Goal: Task Accomplishment & Management: Manage account settings

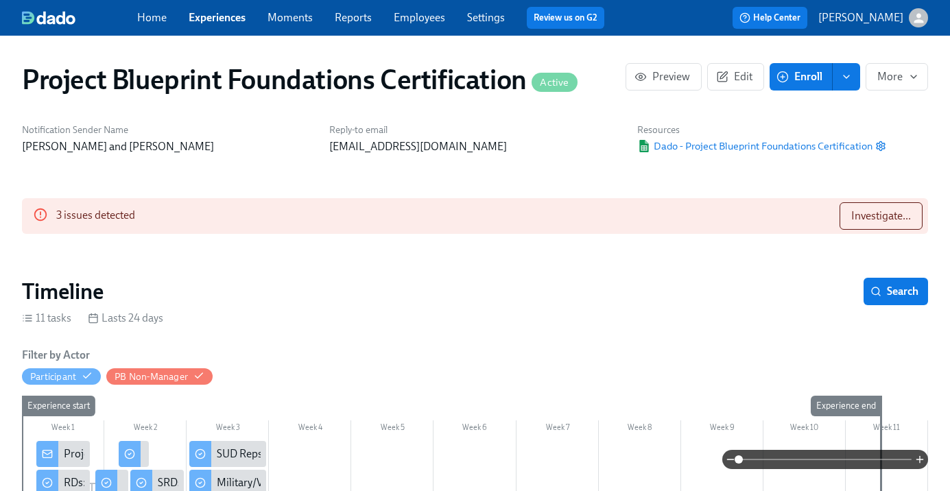
scroll to position [0, 1251]
click at [851, 217] on span "Investigate..." at bounding box center [881, 216] width 60 height 14
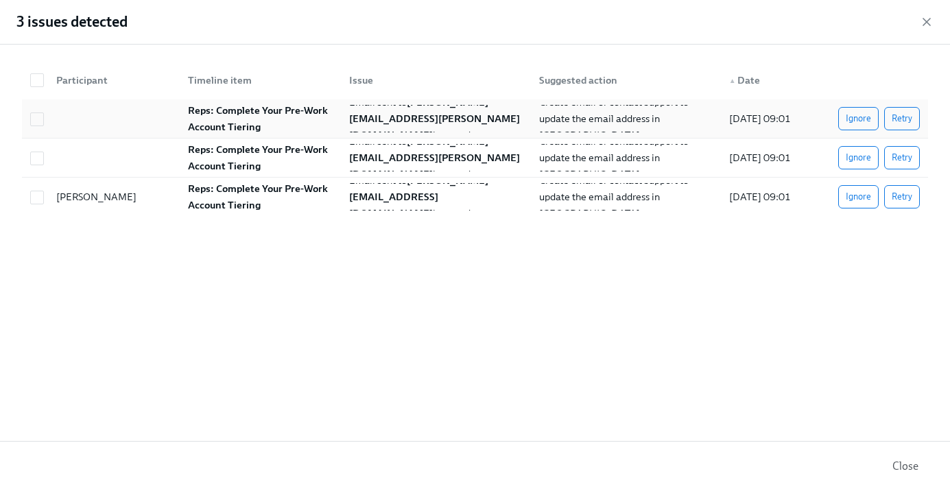
click at [266, 116] on strong "Reps: Complete Your Pre-Work Account Tiering" at bounding box center [259, 118] width 142 height 29
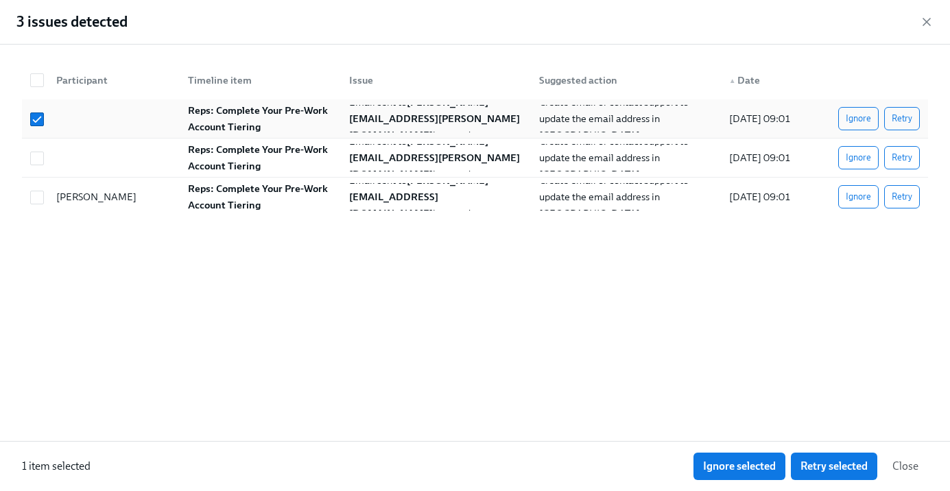
click at [266, 116] on strong "Reps: Complete Your Pre-Work Account Tiering" at bounding box center [259, 118] width 142 height 29
checkbox input "false"
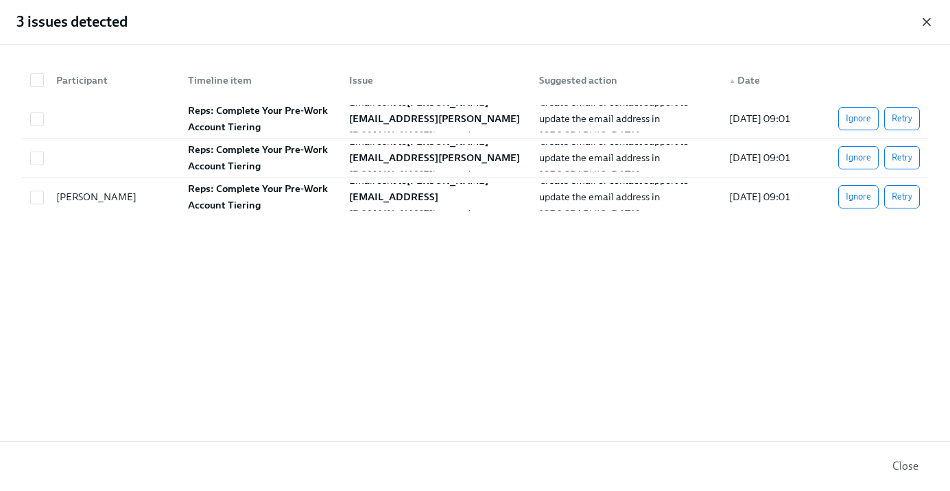
click at [925, 22] on icon "button" at bounding box center [927, 22] width 14 height 14
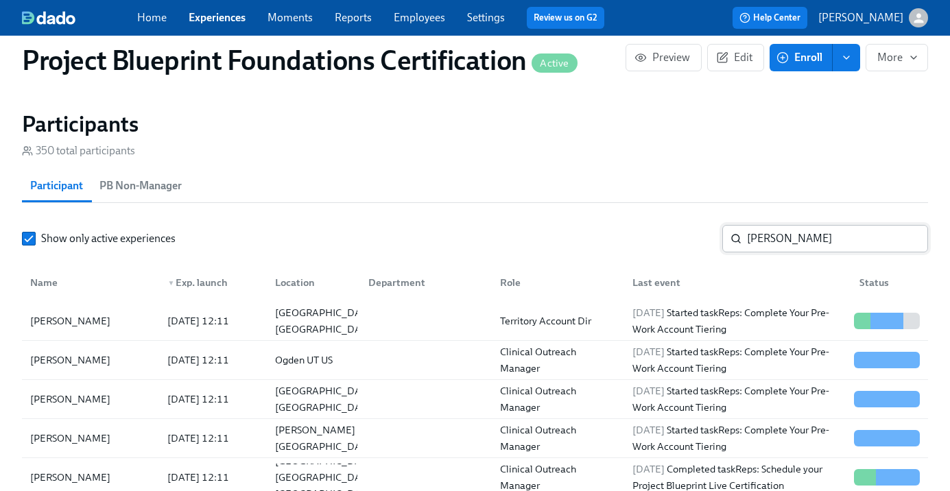
scroll to position [979, 0]
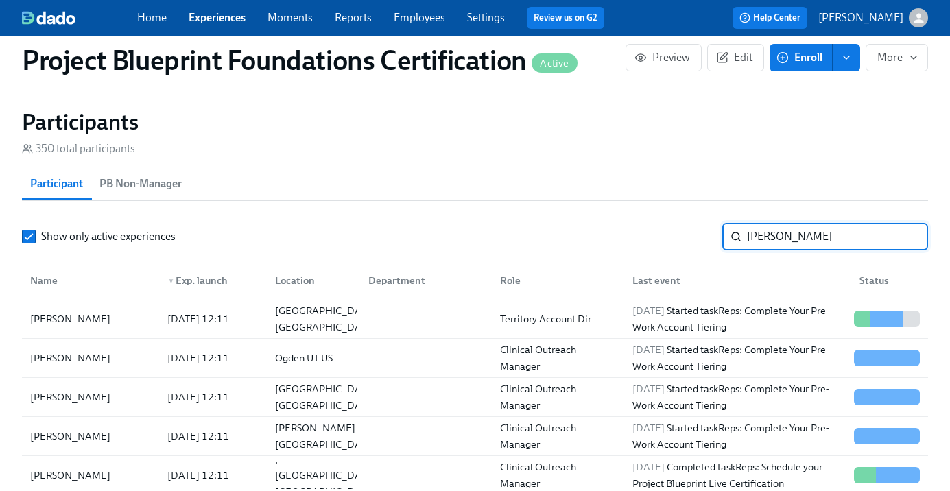
drag, startPoint x: 779, startPoint y: 235, endPoint x: 717, endPoint y: 233, distance: 62.5
click at [717, 233] on div "Show only active experiences [PERSON_NAME] ​" at bounding box center [475, 236] width 906 height 27
type input "[PERSON_NAME]"
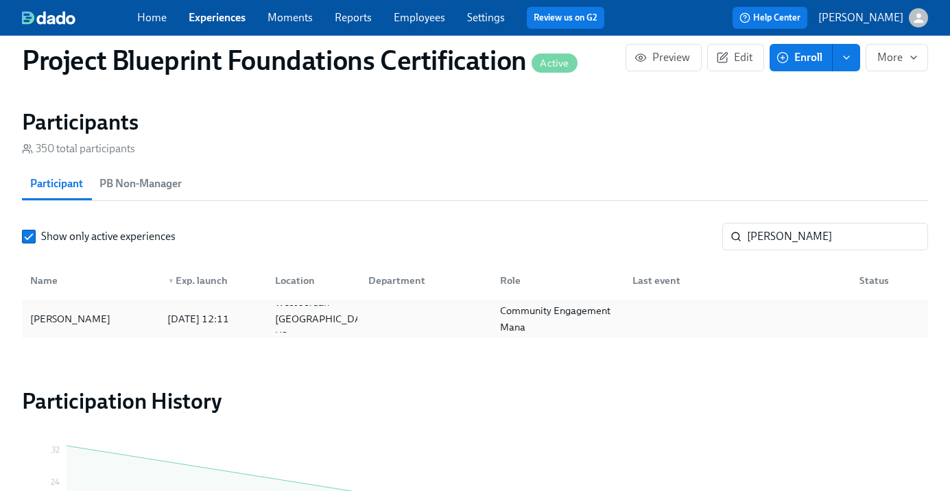
click at [45, 319] on div "[PERSON_NAME]" at bounding box center [70, 319] width 91 height 16
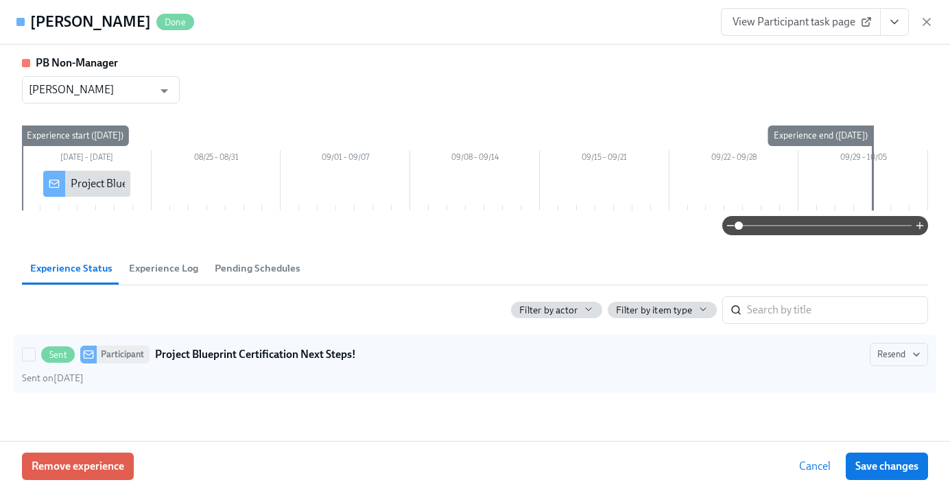
click at [298, 357] on strong "Project Blueprint Certification Next Steps!" at bounding box center [255, 354] width 201 height 16
click at [35, 357] on input "Sent Participant Project Blueprint Certification Next Steps! Resend Sent on [DA…" at bounding box center [29, 354] width 12 height 12
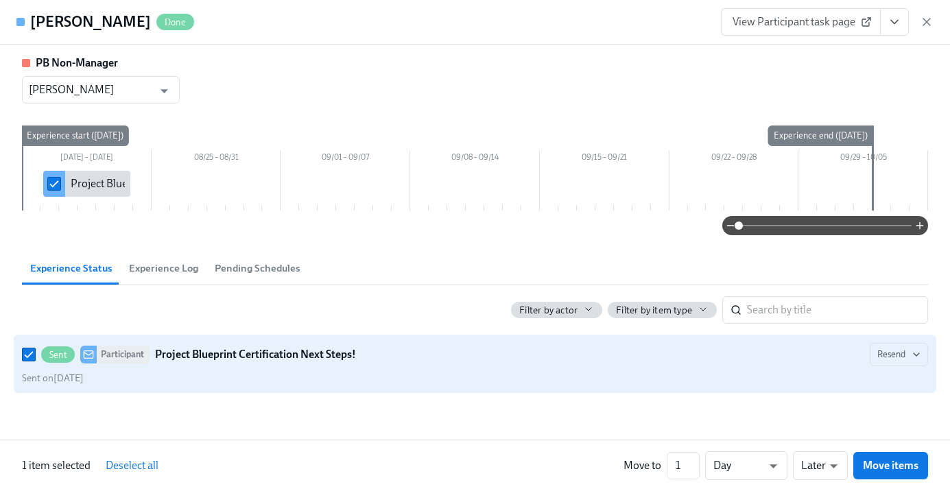
click at [299, 351] on strong "Project Blueprint Certification Next Steps!" at bounding box center [255, 354] width 201 height 16
click at [35, 351] on input "Sent Participant Project Blueprint Certification Next Steps! Resend Sent on [DA…" at bounding box center [29, 354] width 12 height 12
checkbox input "false"
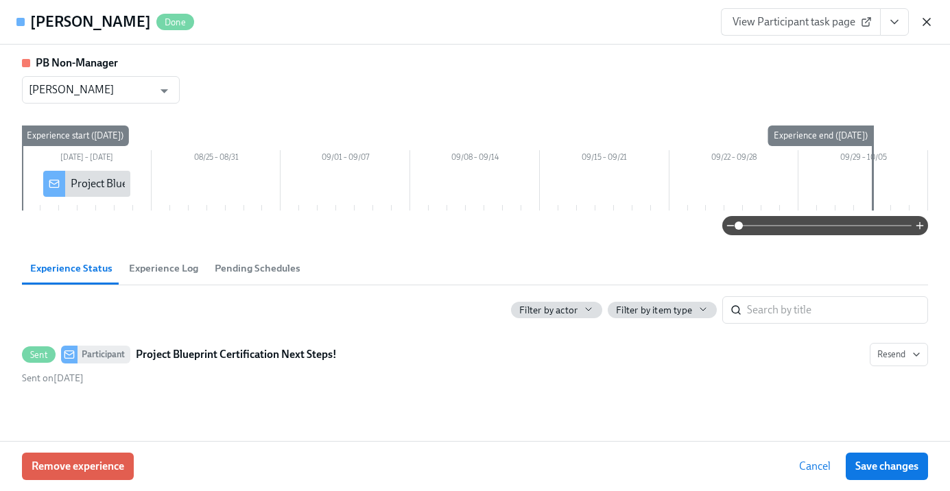
click at [925, 23] on icon "button" at bounding box center [926, 22] width 7 height 7
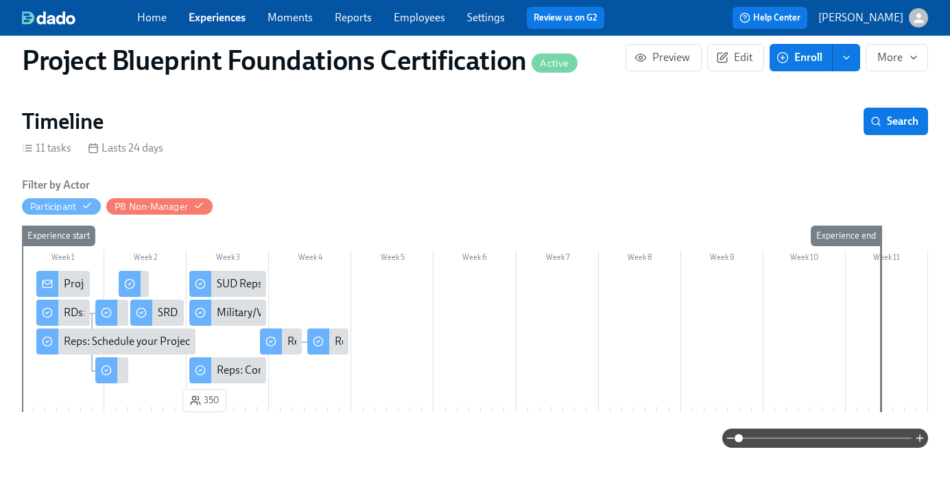
scroll to position [203, 0]
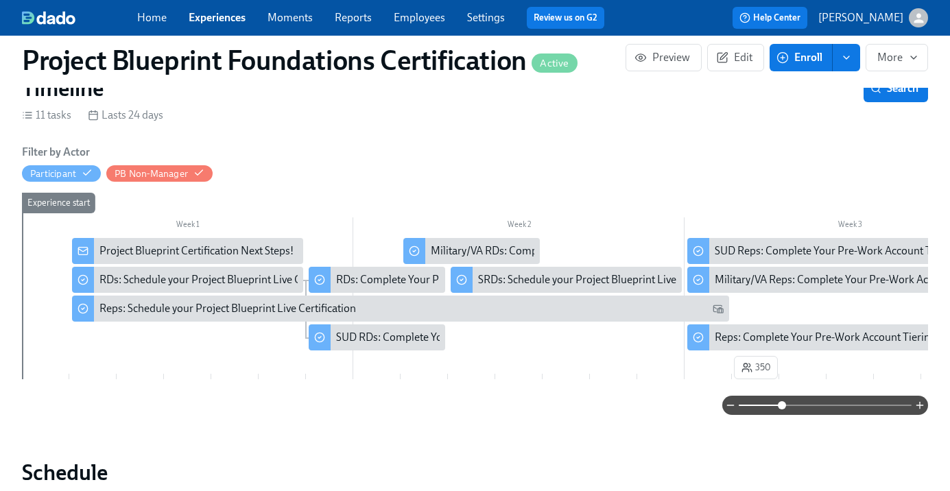
drag, startPoint x: 746, startPoint y: 406, endPoint x: 783, endPoint y: 407, distance: 36.4
click at [783, 407] on span at bounding box center [782, 405] width 8 height 8
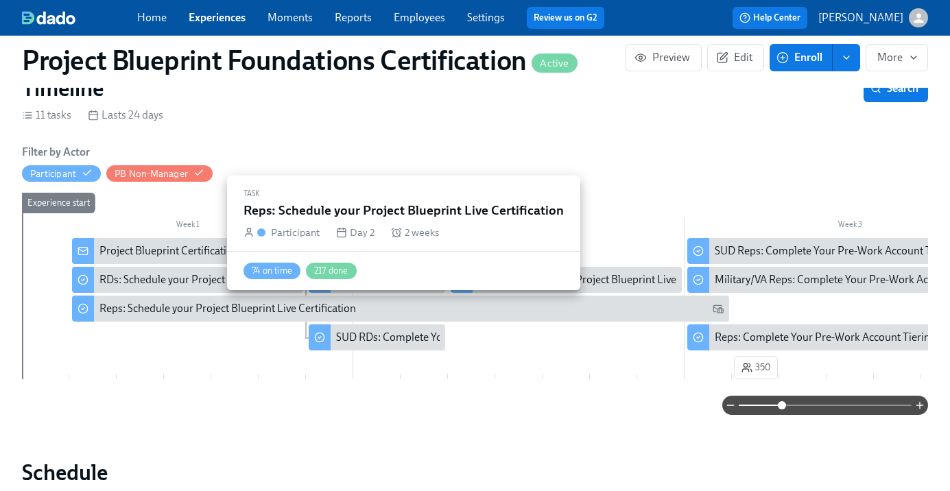
click at [197, 311] on div "Reps: Schedule your Project Blueprint Live Certification" at bounding box center [227, 308] width 257 height 15
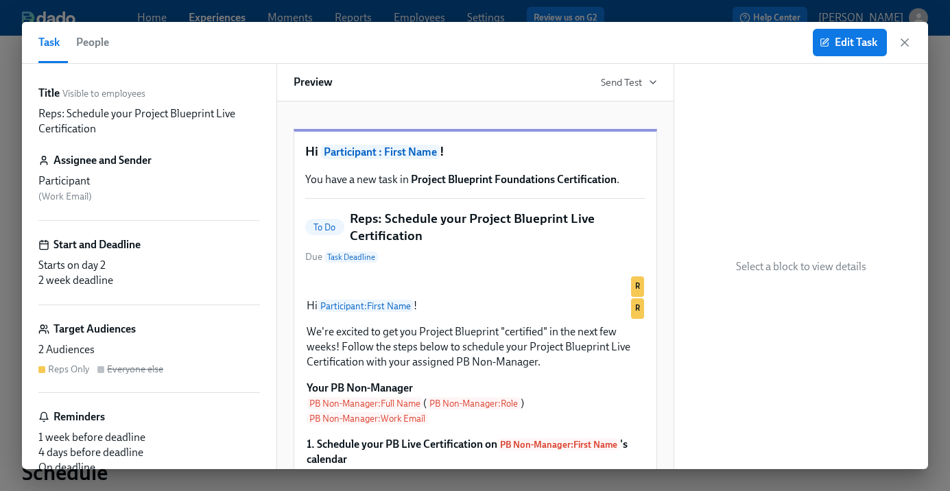
click at [85, 347] on div "2 Audiences" at bounding box center [149, 349] width 222 height 15
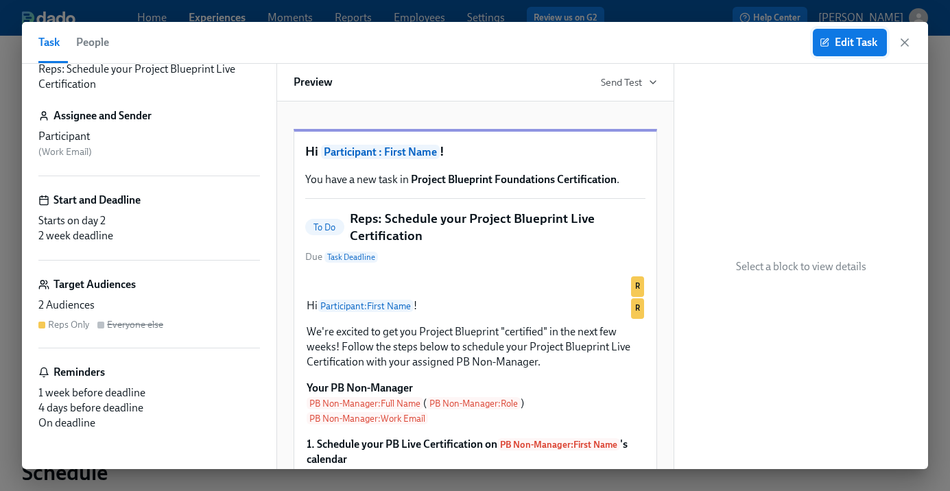
click at [857, 41] on span "Edit Task" at bounding box center [850, 43] width 55 height 14
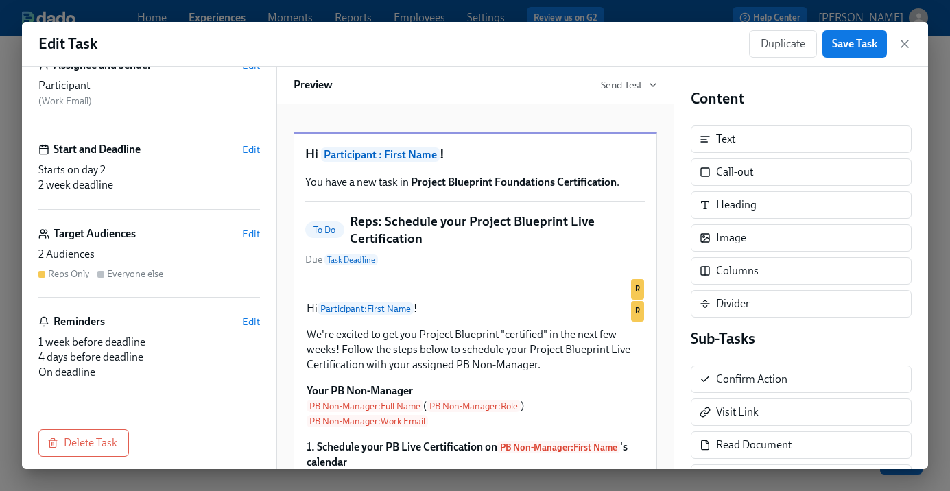
scroll to position [105, 0]
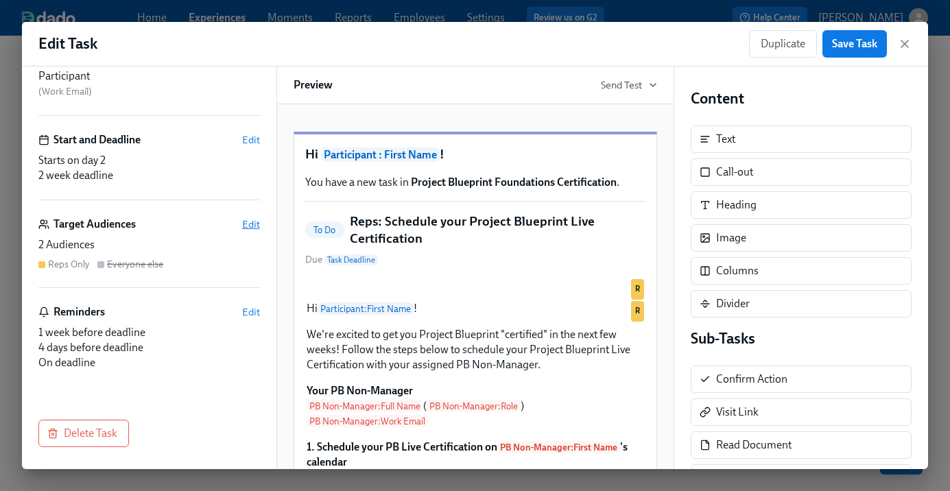
click at [252, 223] on span "Edit" at bounding box center [251, 224] width 18 height 14
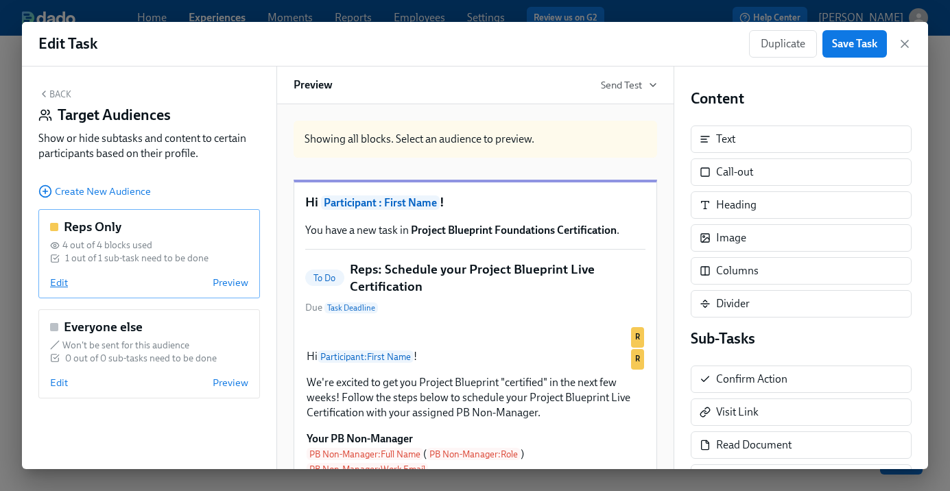
click at [54, 283] on span "Edit" at bounding box center [59, 283] width 18 height 14
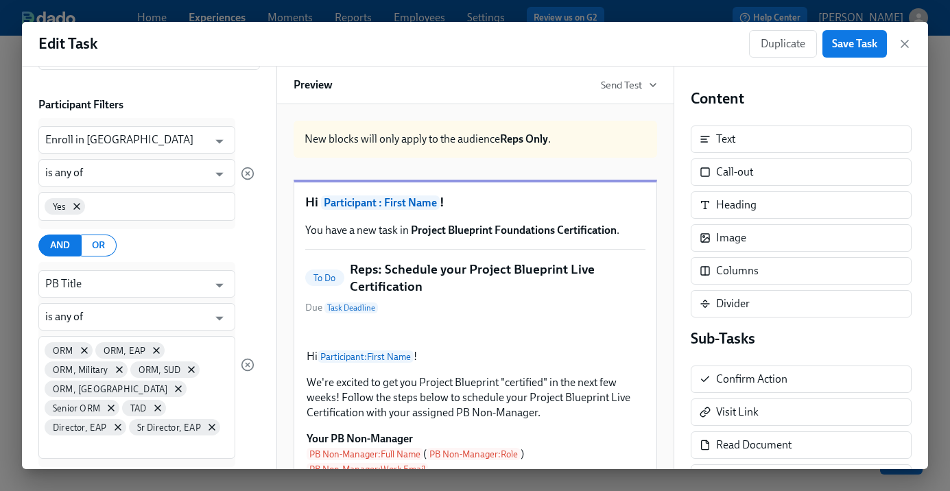
scroll to position [134, 0]
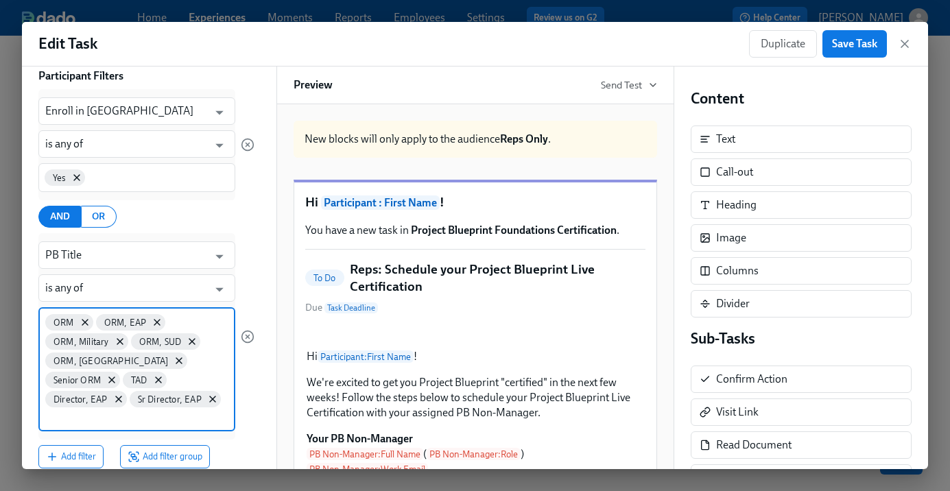
click at [190, 410] on input at bounding box center [136, 417] width 183 height 14
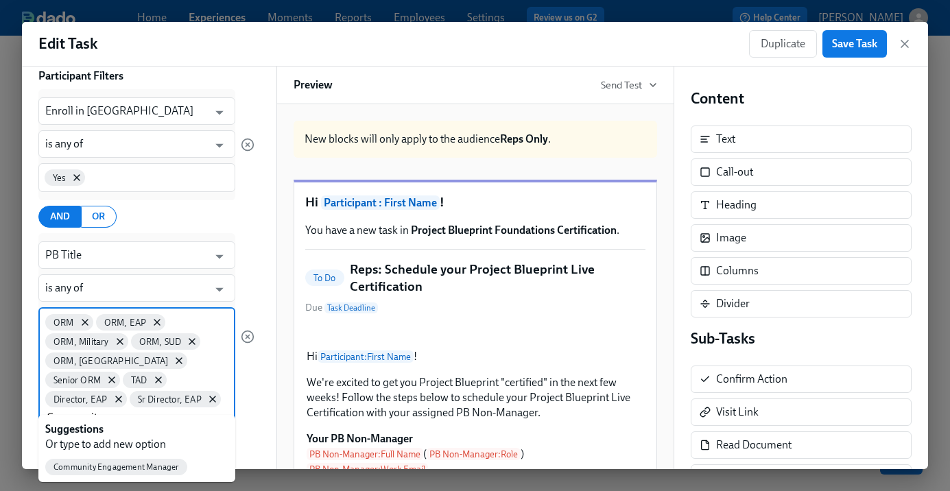
type input "Community"
click at [154, 468] on span "Community Engagement Manager" at bounding box center [116, 467] width 142 height 10
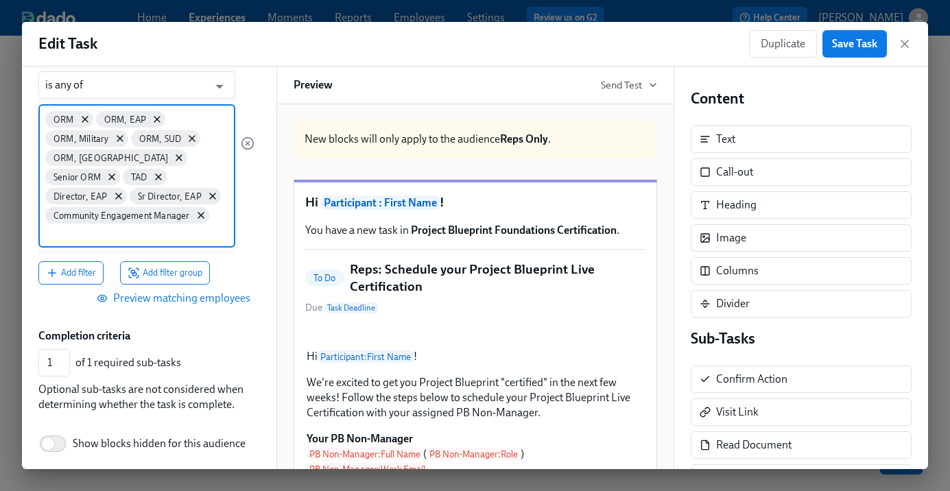
scroll to position [339, 0]
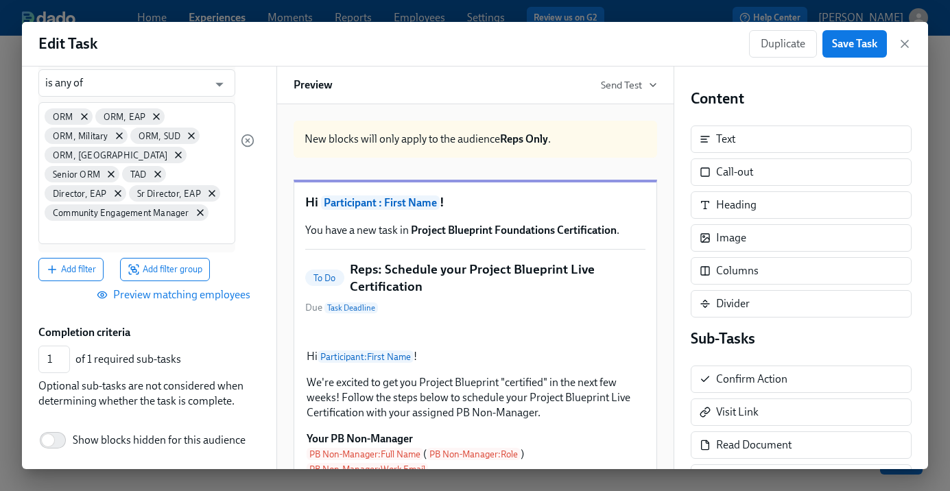
click at [170, 300] on span "Preview matching employees" at bounding box center [174, 295] width 151 height 14
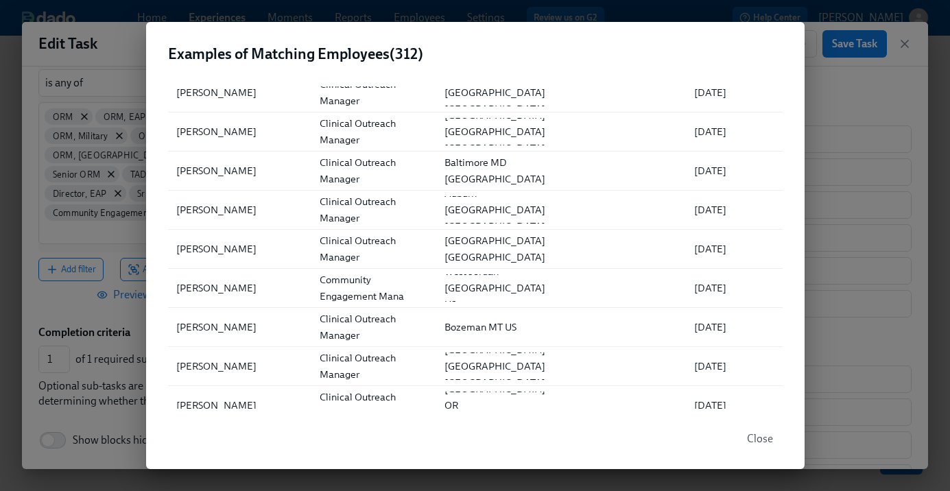
scroll to position [6332, 0]
click at [837, 91] on div "Examples of Matching Employees ( 312 ) ▲ Full Name Role Location Department Fir…" at bounding box center [475, 245] width 950 height 491
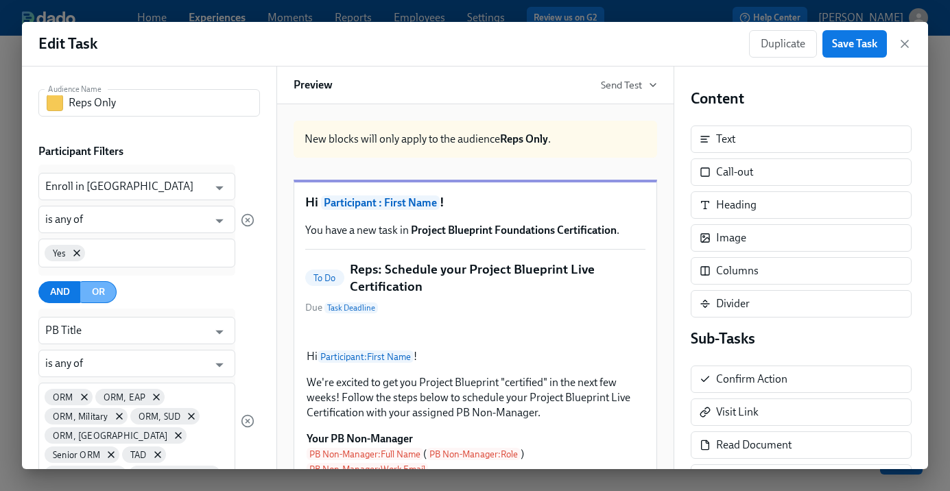
scroll to position [0, 0]
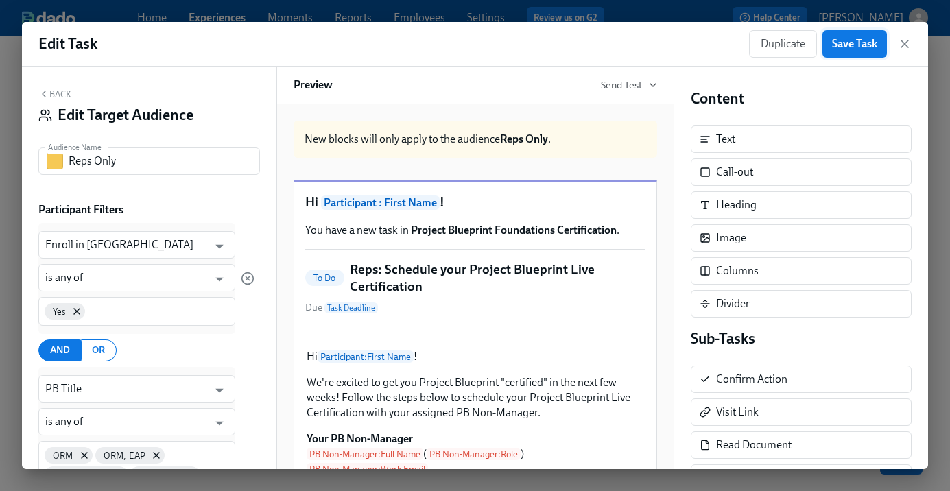
click at [845, 45] on span "Save Task" at bounding box center [854, 44] width 45 height 14
click at [897, 40] on div "Duplicate Save Task" at bounding box center [830, 43] width 163 height 27
click at [904, 43] on icon "button" at bounding box center [905, 44] width 14 height 14
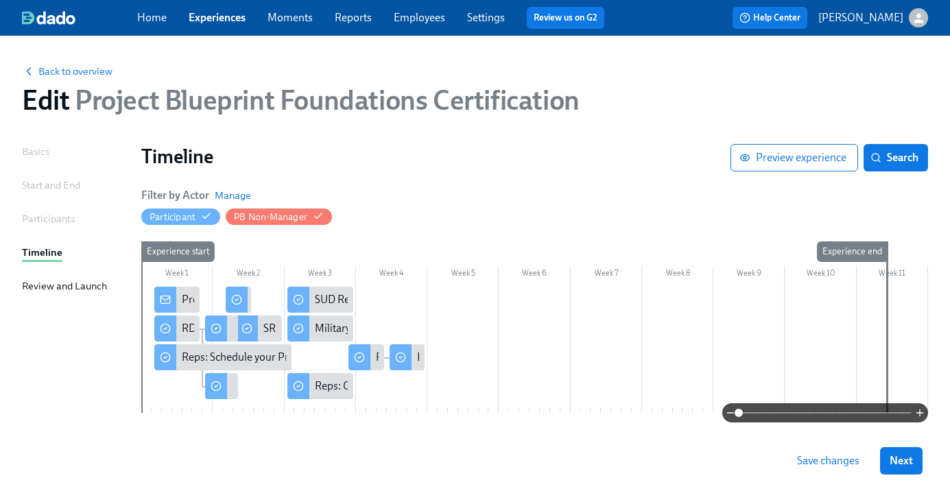
click at [826, 469] on button "Save changes" at bounding box center [829, 460] width 82 height 27
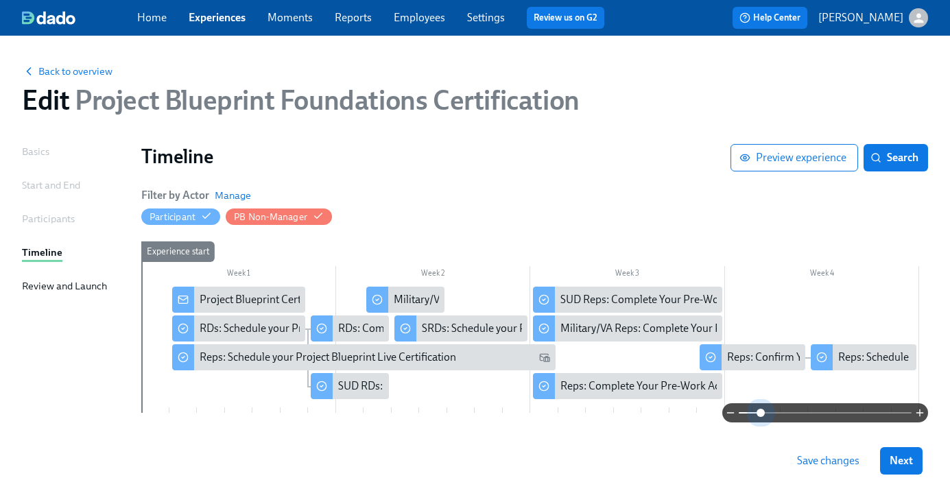
click at [761, 415] on span at bounding box center [761, 413] width 8 height 8
click at [620, 388] on div "Reps: Complete Your Pre-Work Account Tiering" at bounding box center [671, 386] width 222 height 15
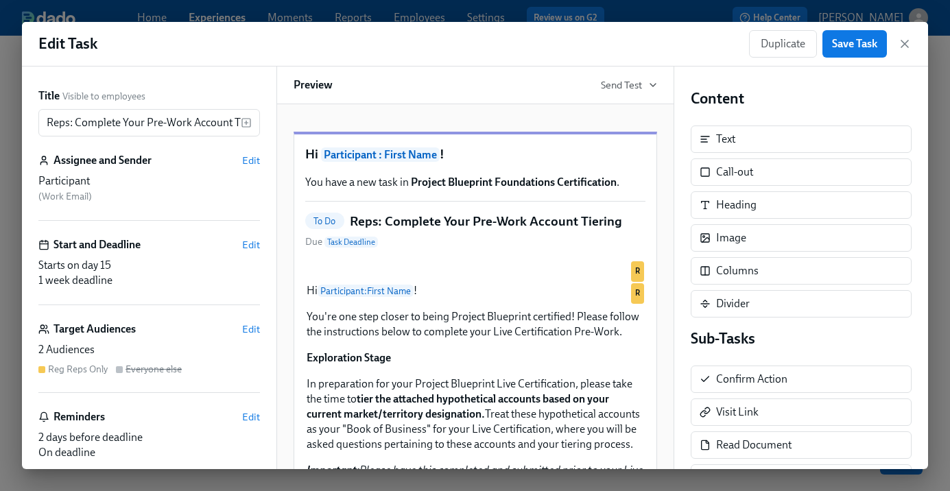
click at [239, 330] on div "Target Audiences Edit" at bounding box center [149, 329] width 222 height 15
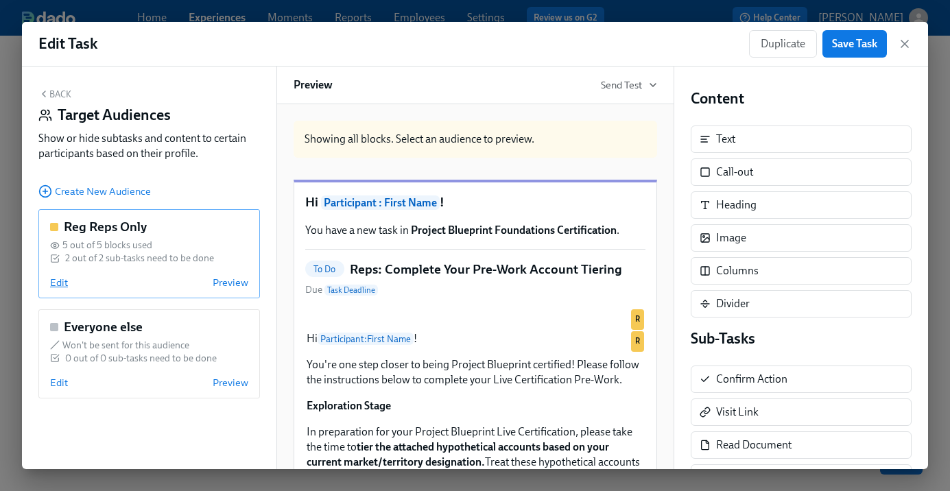
click at [61, 283] on span "Edit" at bounding box center [59, 283] width 18 height 14
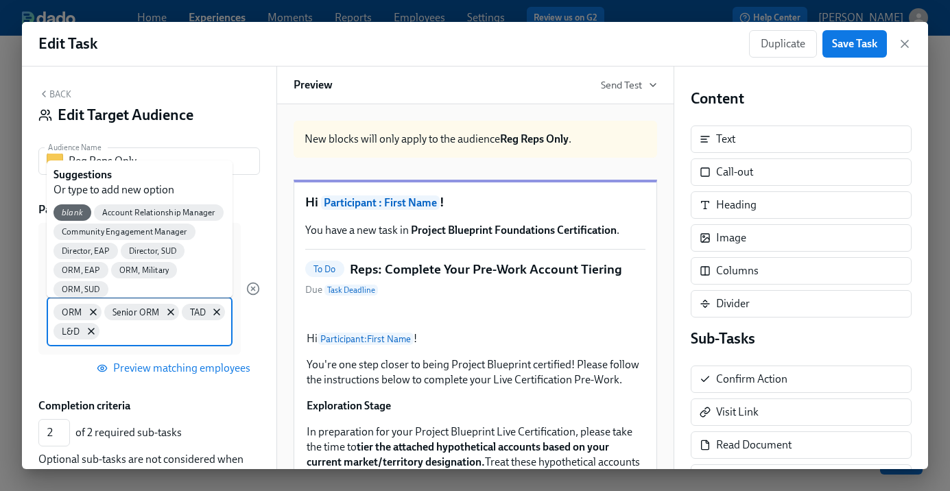
click at [145, 336] on div "ORM Senior ORM TAD L&D" at bounding box center [140, 321] width 186 height 49
click at [98, 232] on span "Community Engagement Manager" at bounding box center [125, 232] width 142 height 10
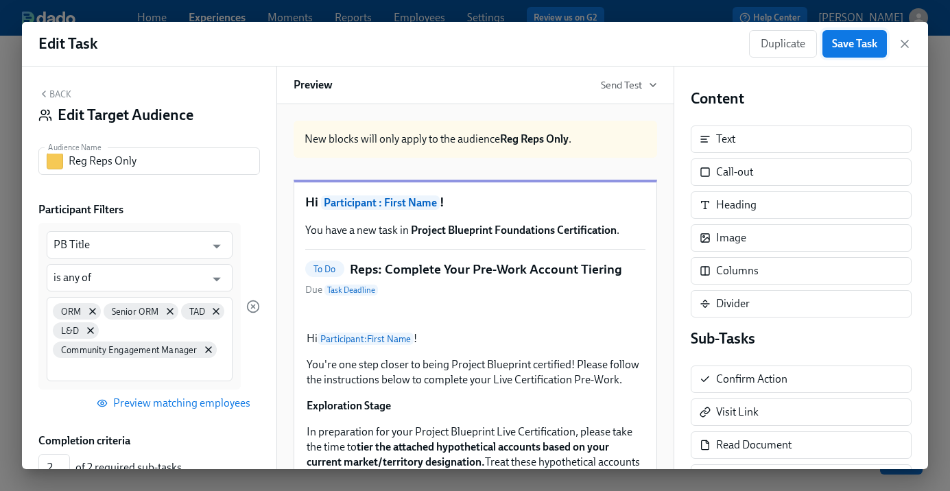
click at [844, 41] on span "Save Task" at bounding box center [854, 44] width 45 height 14
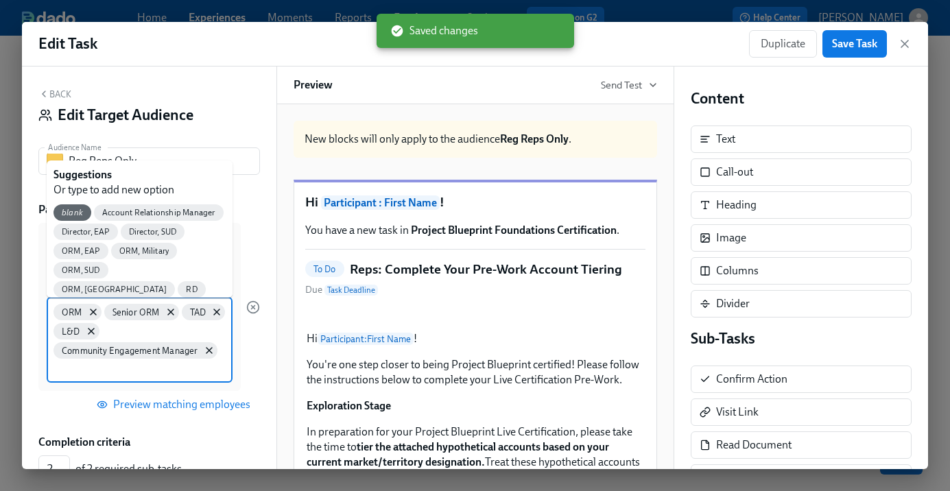
click at [167, 372] on input at bounding box center [140, 369] width 172 height 14
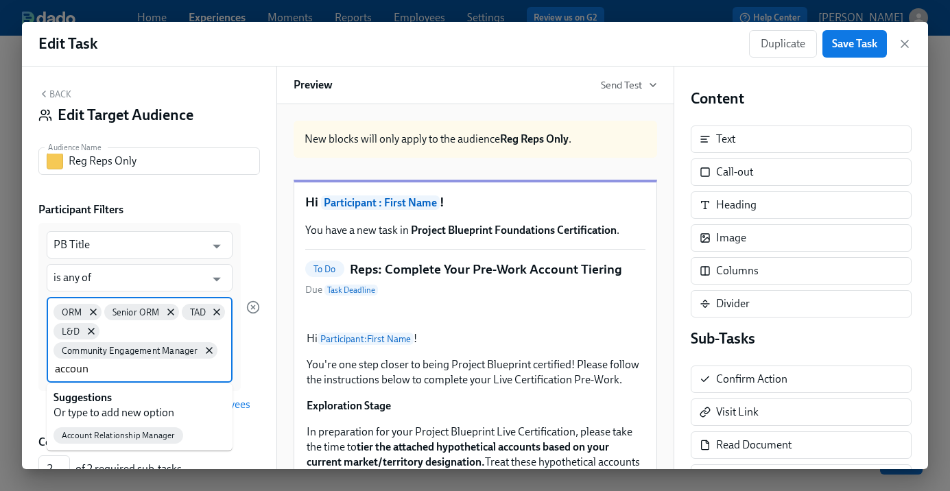
type input "account"
click at [158, 436] on span "Account Relationship Manager" at bounding box center [119, 436] width 130 height 10
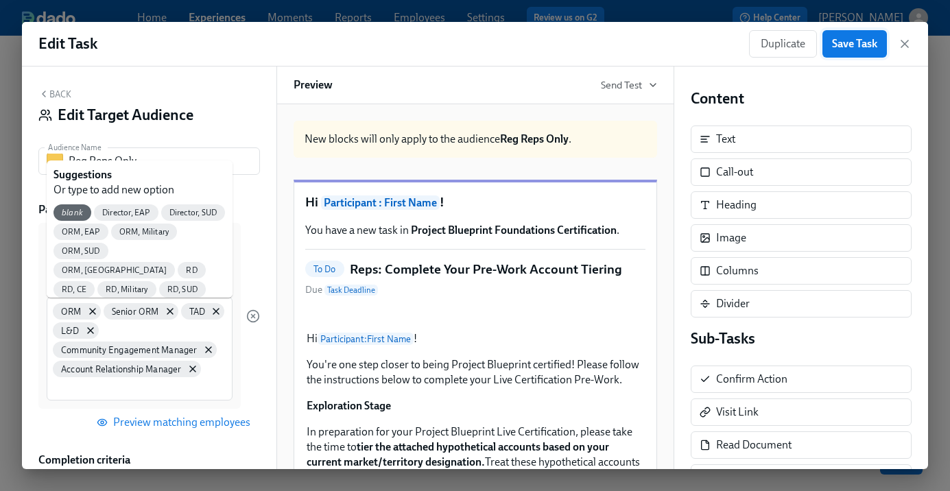
click at [847, 43] on span "Save Task" at bounding box center [854, 44] width 45 height 14
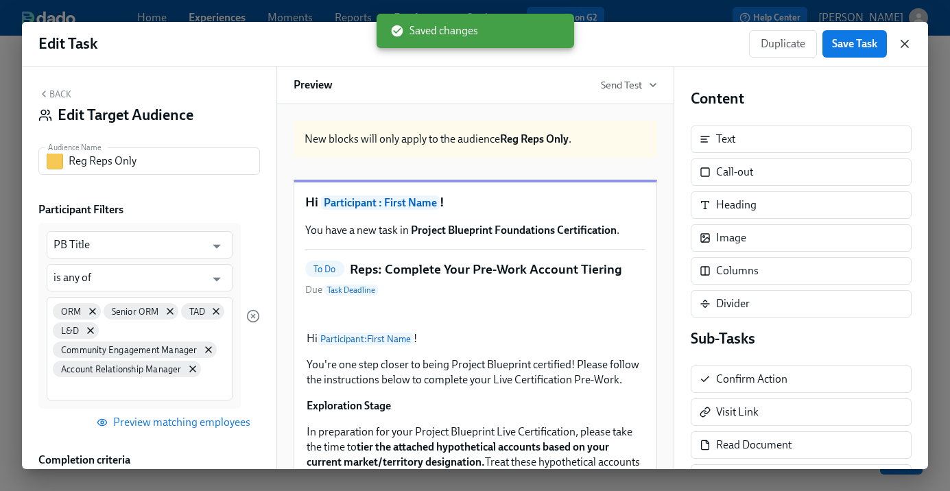
click at [901, 46] on icon "button" at bounding box center [905, 44] width 14 height 14
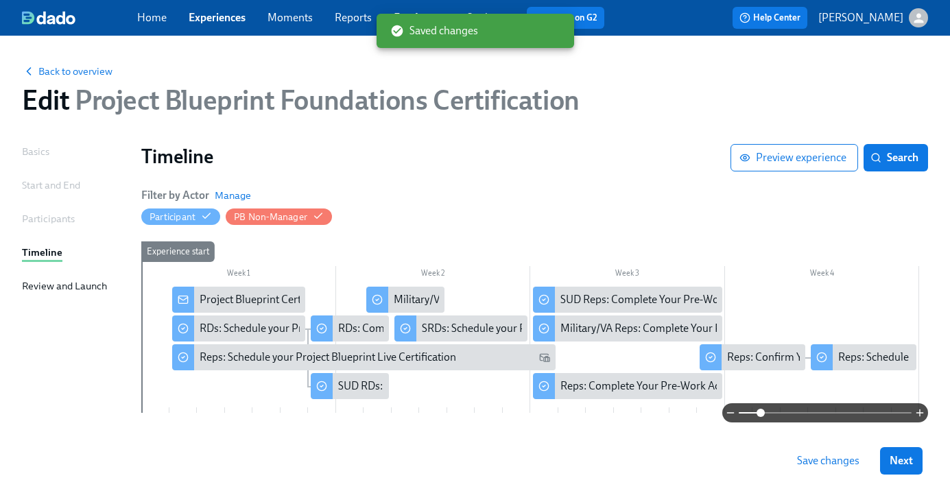
click at [812, 460] on span "Save changes" at bounding box center [828, 461] width 62 height 14
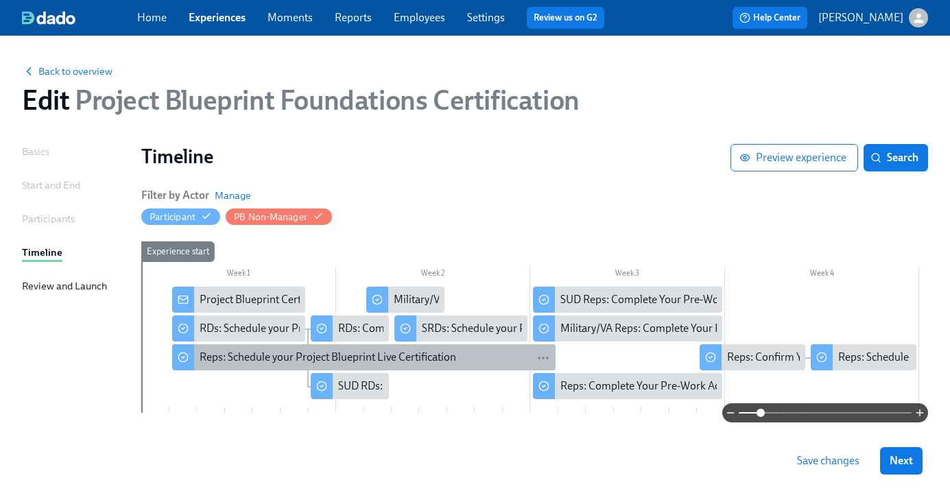
click at [252, 355] on div "Reps: Schedule your Project Blueprint Live Certification" at bounding box center [328, 357] width 257 height 15
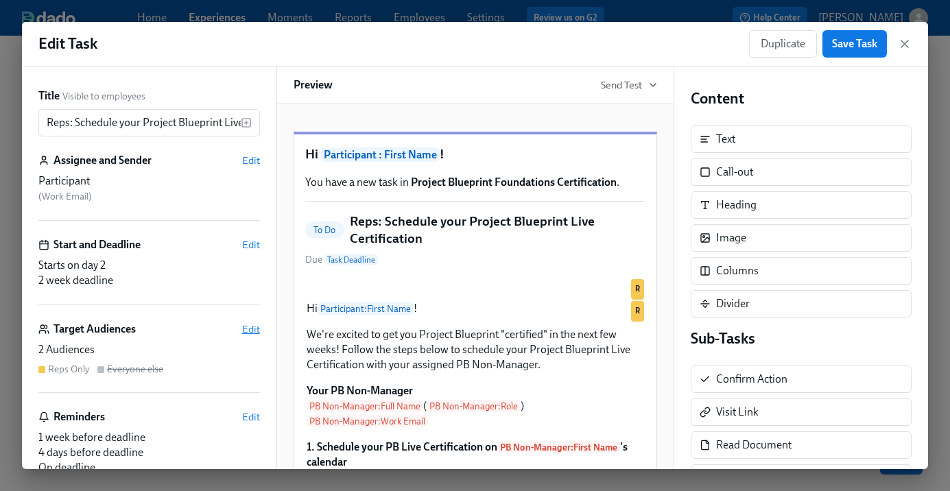
click at [248, 331] on span "Edit" at bounding box center [251, 329] width 18 height 14
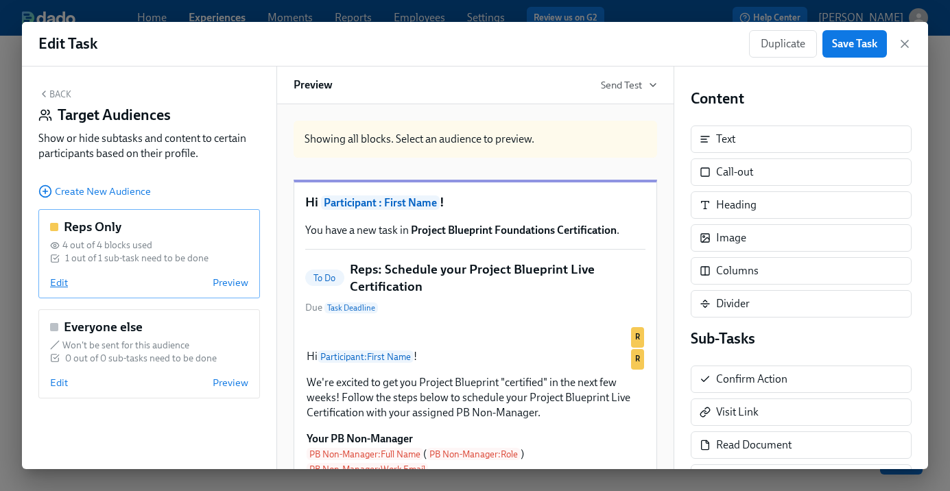
click at [51, 281] on span "Edit" at bounding box center [59, 283] width 18 height 14
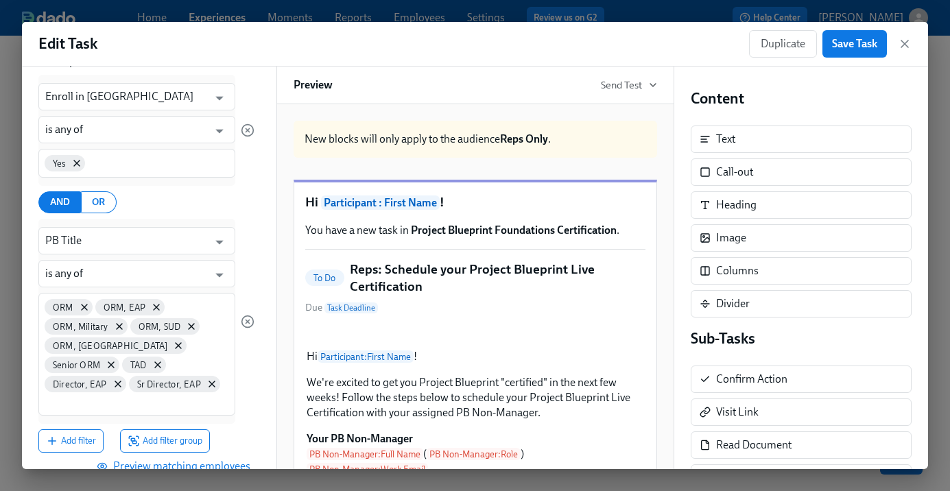
scroll to position [220, 0]
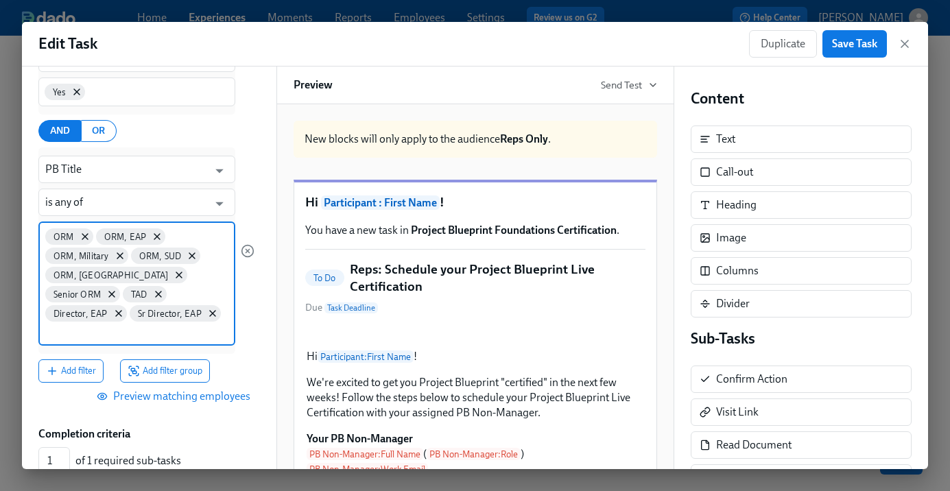
click at [211, 324] on input at bounding box center [136, 331] width 183 height 14
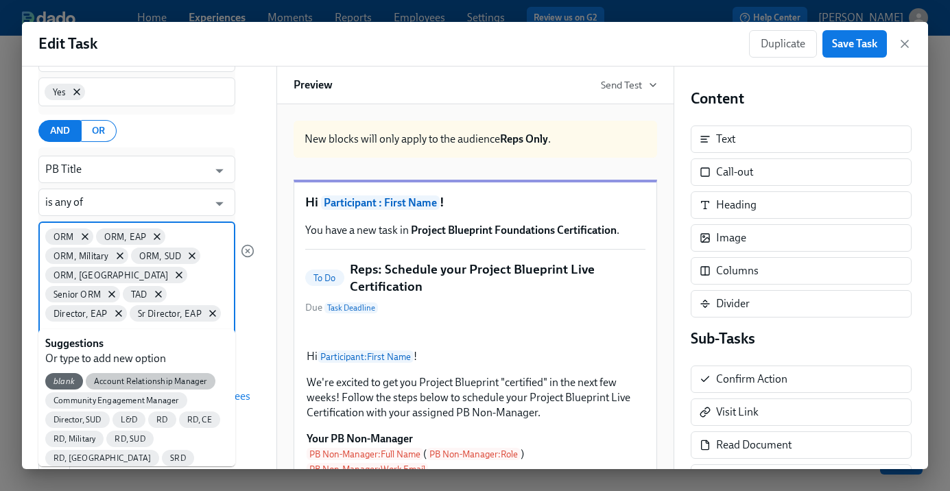
click at [189, 381] on span "Account Relationship Manager" at bounding box center [151, 382] width 130 height 10
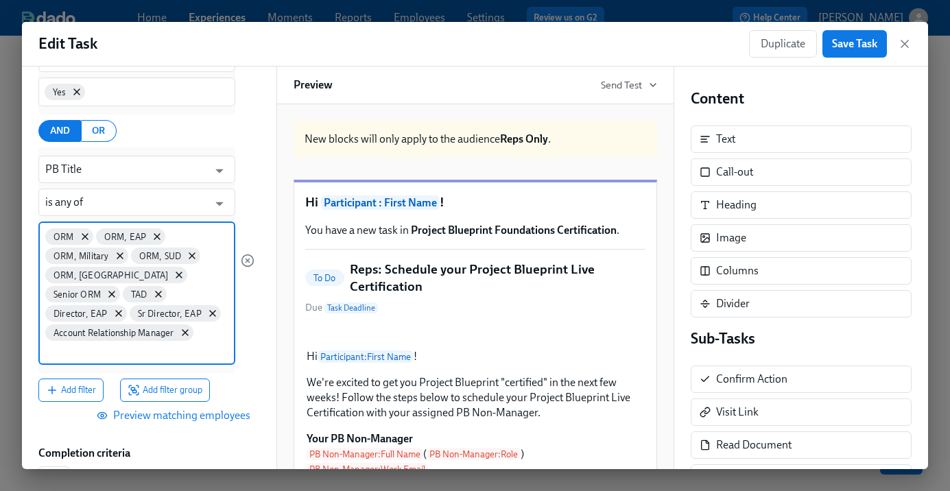
click at [157, 350] on input at bounding box center [136, 351] width 183 height 14
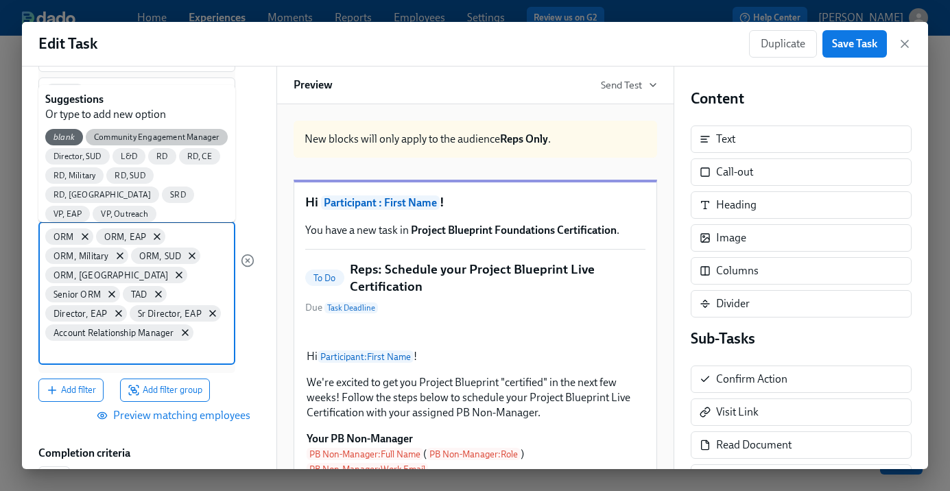
click at [148, 137] on span "Community Engagement Manager" at bounding box center [157, 137] width 142 height 10
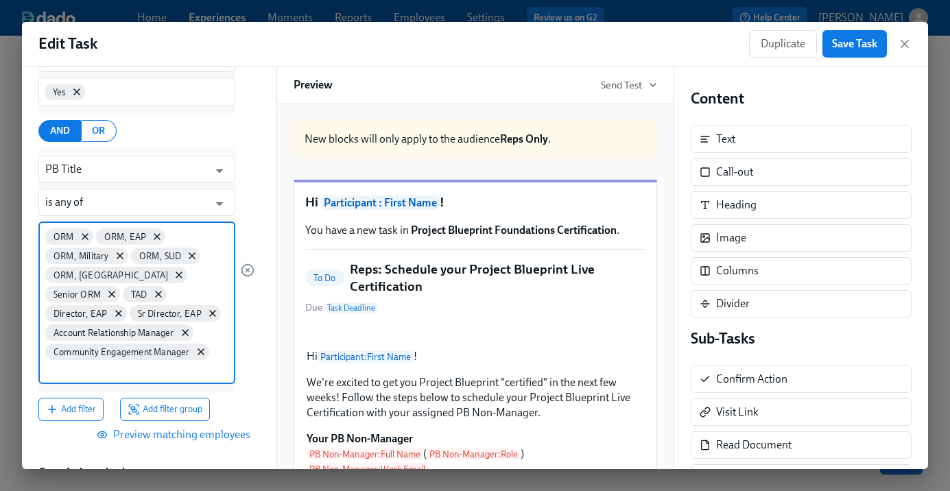
scroll to position [412, 0]
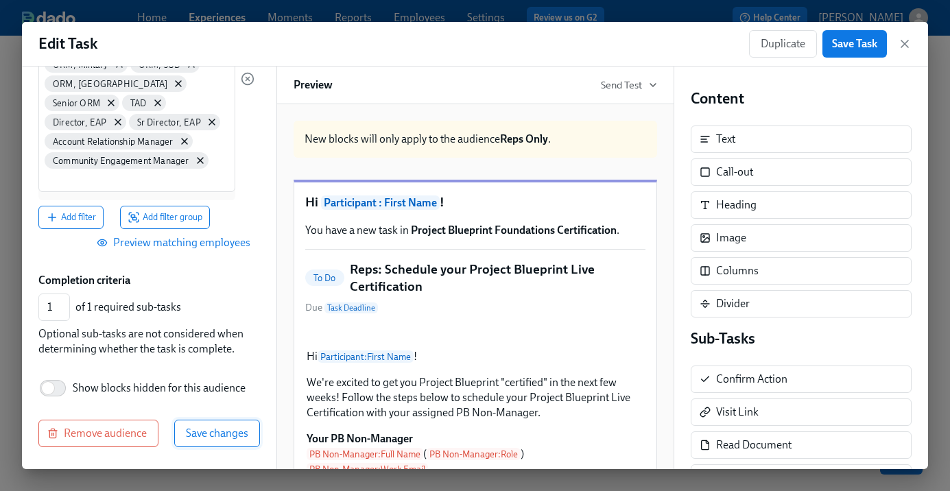
click at [209, 436] on span "Save changes" at bounding box center [217, 434] width 62 height 14
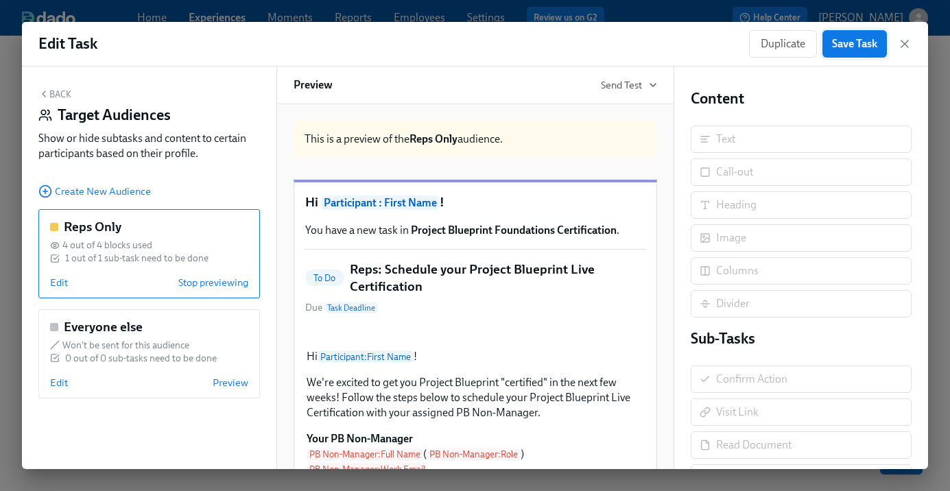
click at [866, 43] on span "Save Task" at bounding box center [854, 44] width 45 height 14
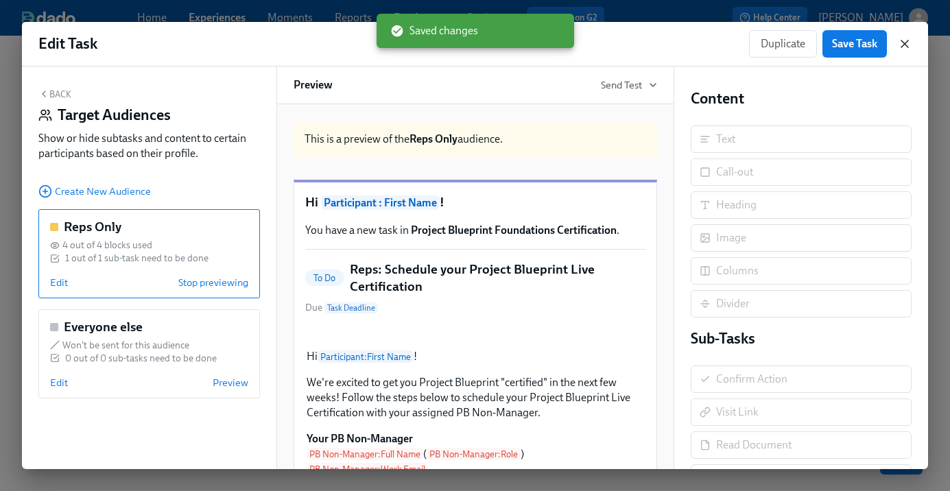
click at [903, 44] on icon "button" at bounding box center [904, 43] width 7 height 7
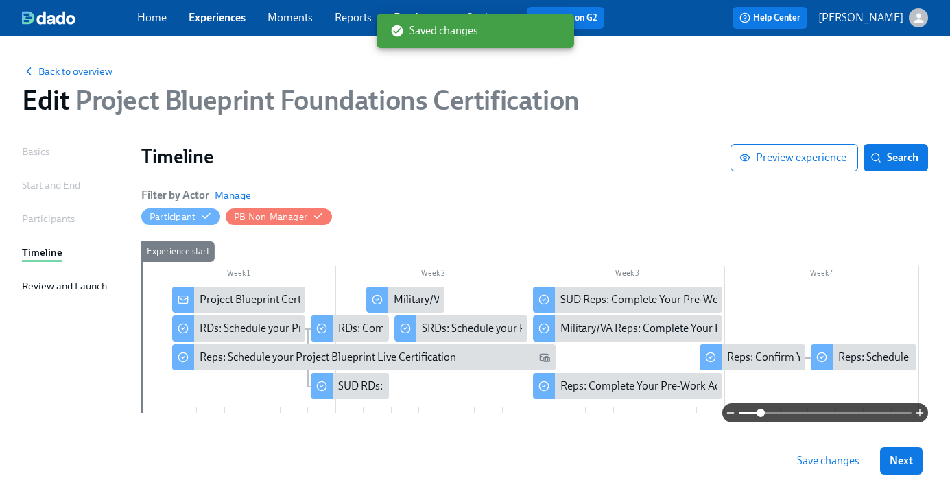
click at [816, 458] on span "Save changes" at bounding box center [828, 461] width 62 height 14
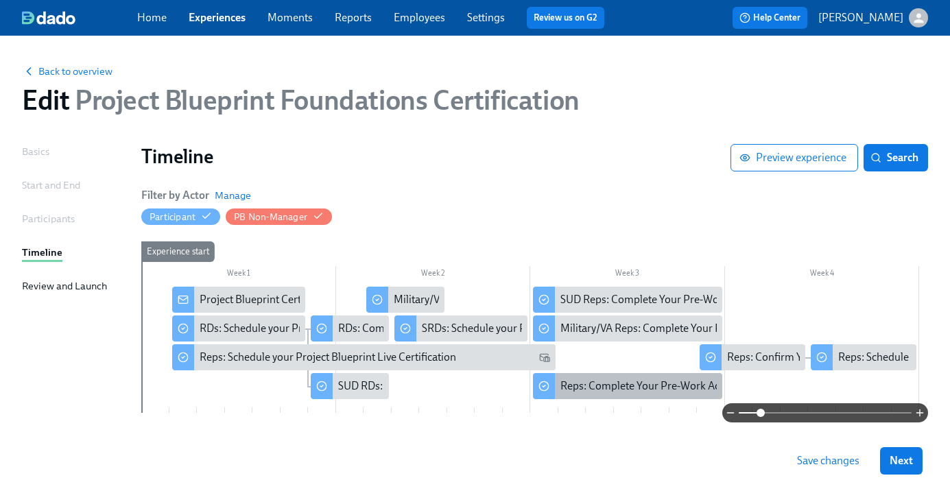
click at [630, 380] on div "Reps: Complete Your Pre-Work Account Tiering" at bounding box center [671, 386] width 222 height 15
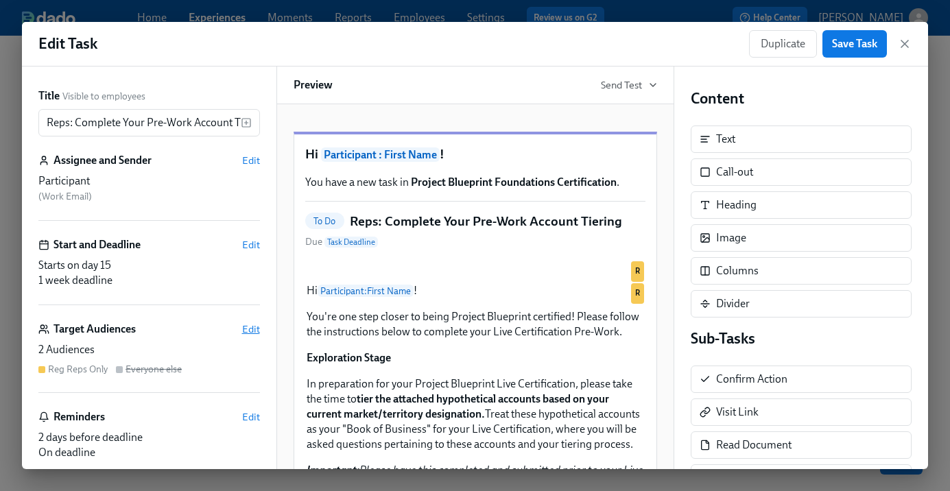
click at [246, 328] on span "Edit" at bounding box center [251, 329] width 18 height 14
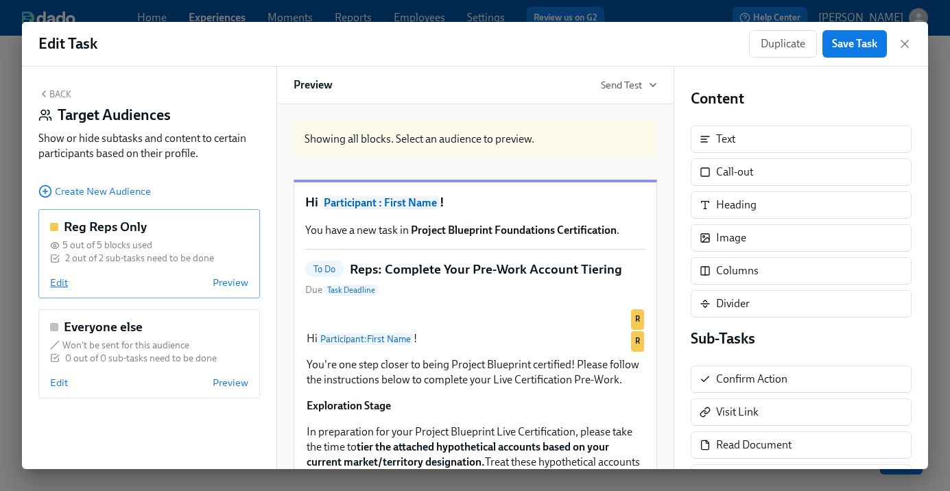
click at [60, 280] on span "Edit" at bounding box center [59, 283] width 18 height 14
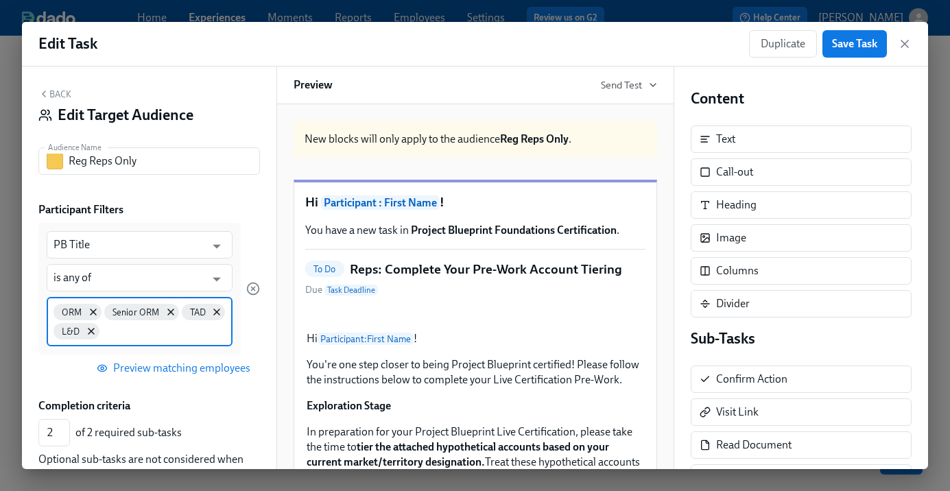
click at [140, 329] on div "ORM Senior ORM TAD L&D" at bounding box center [140, 321] width 186 height 49
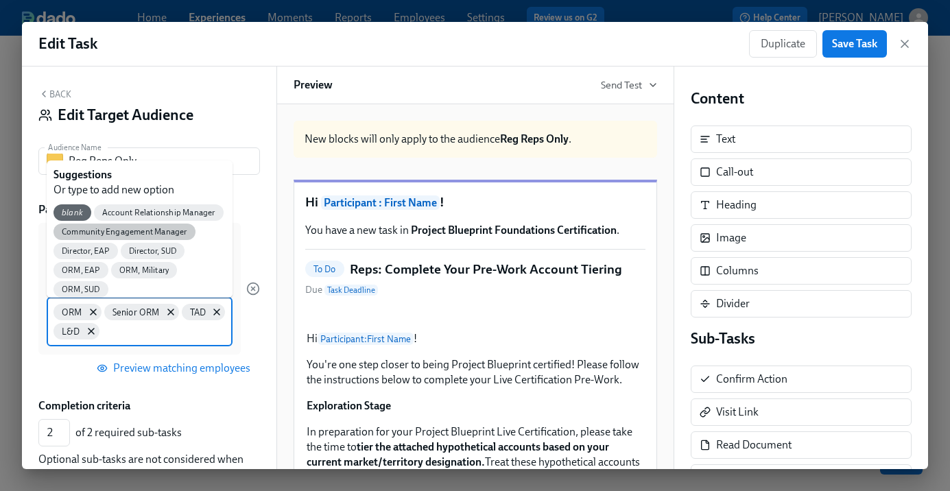
click at [111, 229] on span "Community Engagement Manager" at bounding box center [125, 232] width 142 height 10
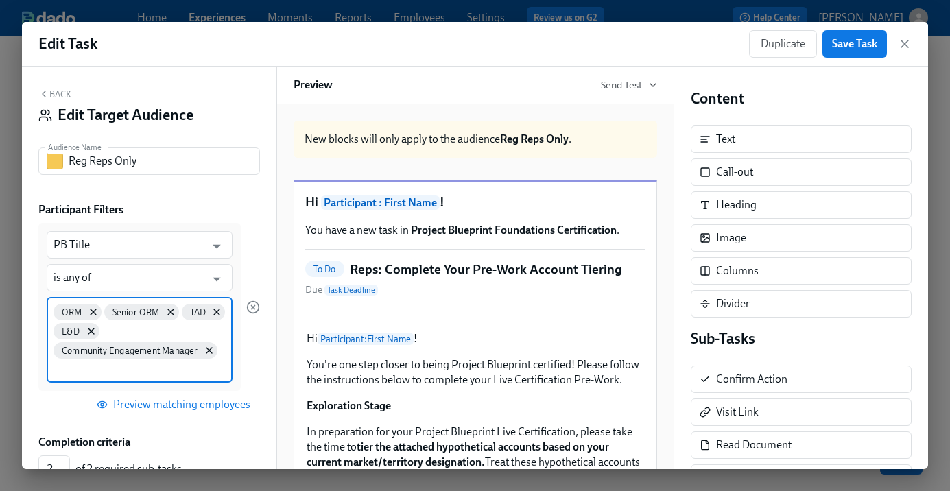
click at [188, 370] on input at bounding box center [140, 369] width 172 height 14
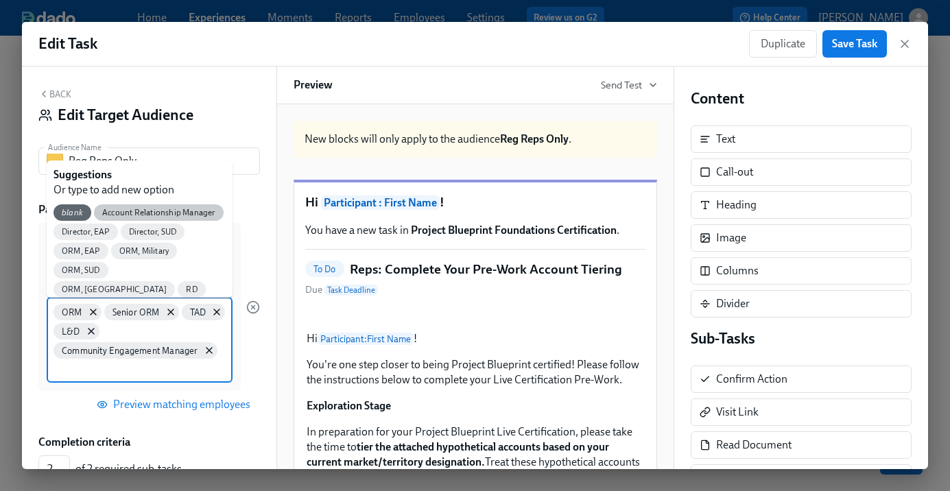
click at [133, 211] on span "Account Relationship Manager" at bounding box center [159, 213] width 130 height 10
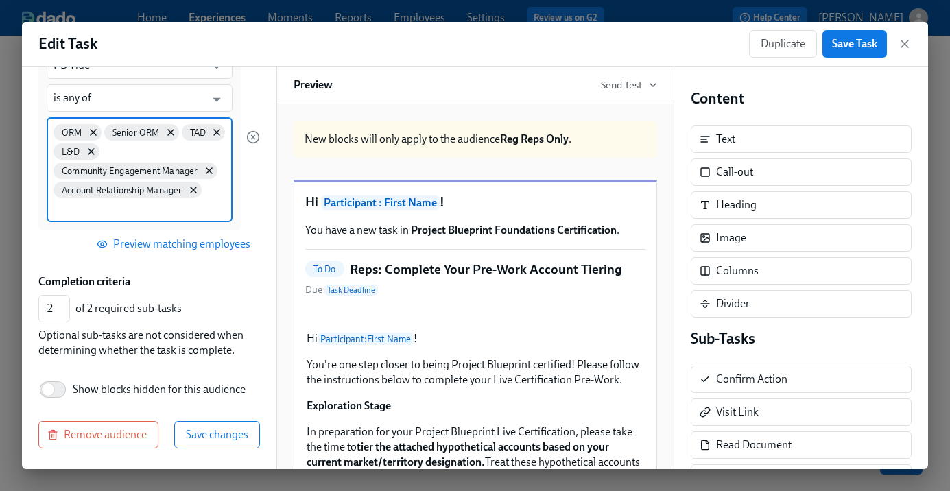
scroll to position [181, 0]
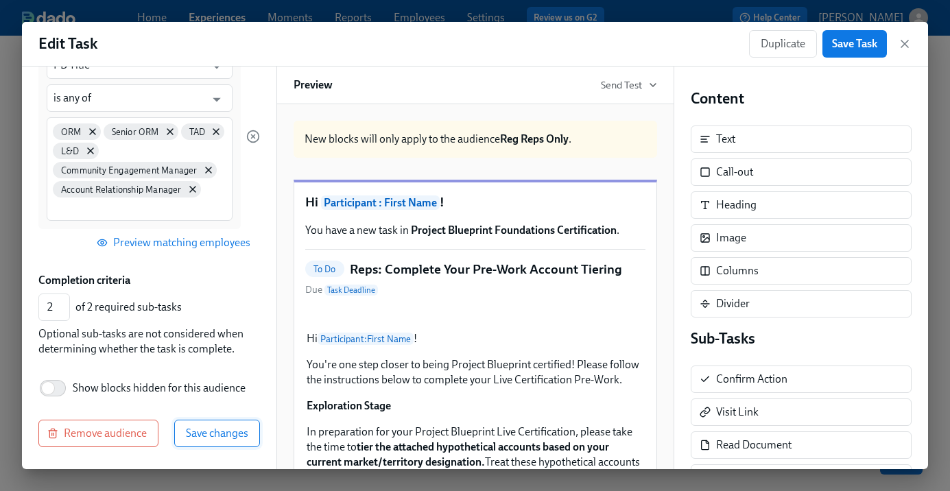
click at [204, 434] on span "Save changes" at bounding box center [217, 434] width 62 height 14
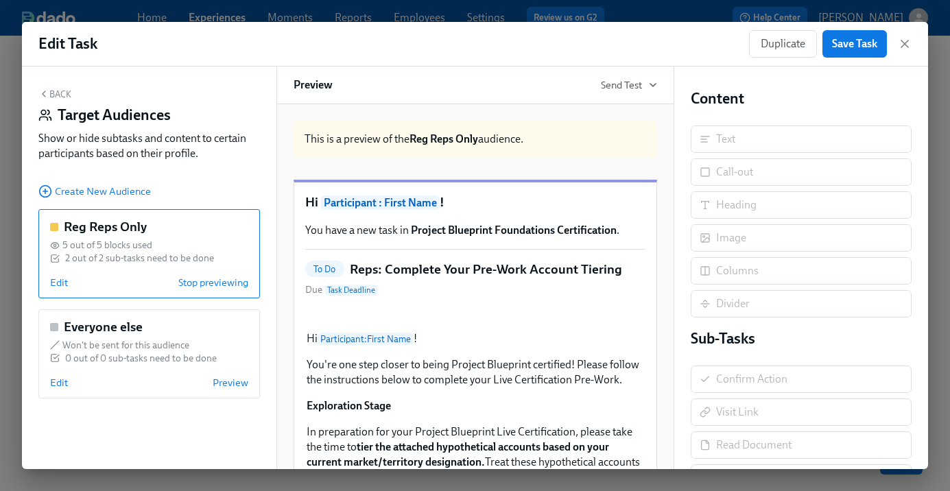
click at [56, 91] on button "Back" at bounding box center [54, 93] width 33 height 11
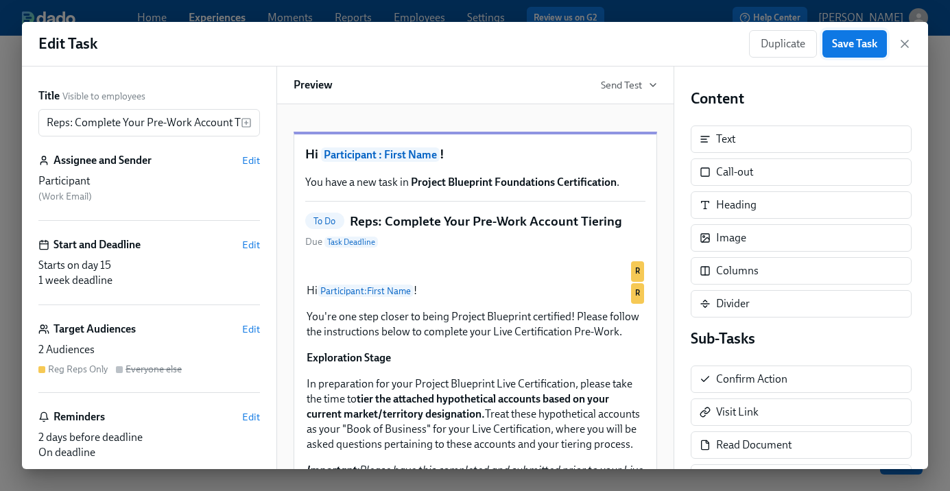
click at [858, 45] on span "Save Task" at bounding box center [854, 44] width 45 height 14
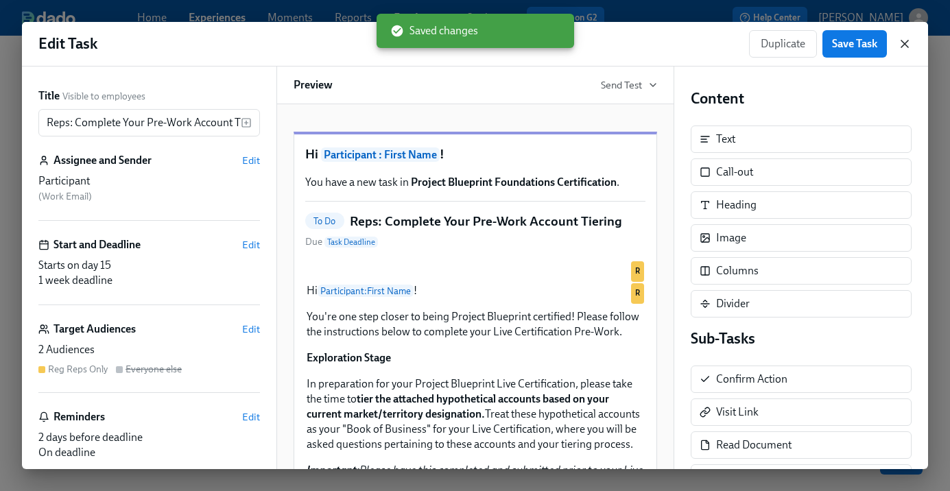
click at [901, 42] on icon "button" at bounding box center [905, 44] width 14 height 14
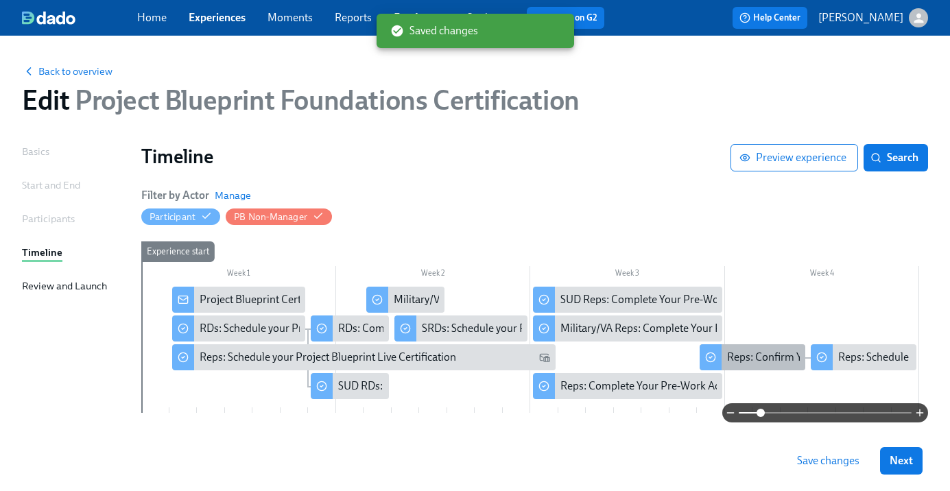
click at [766, 357] on div "Reps: Confirm Your Live Certification Completion" at bounding box center [842, 357] width 230 height 15
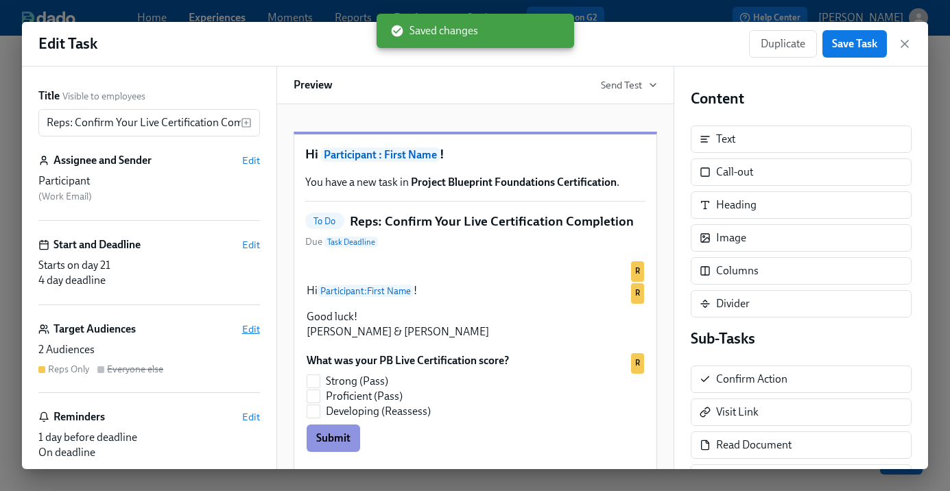
click at [249, 328] on span "Edit" at bounding box center [251, 329] width 18 height 14
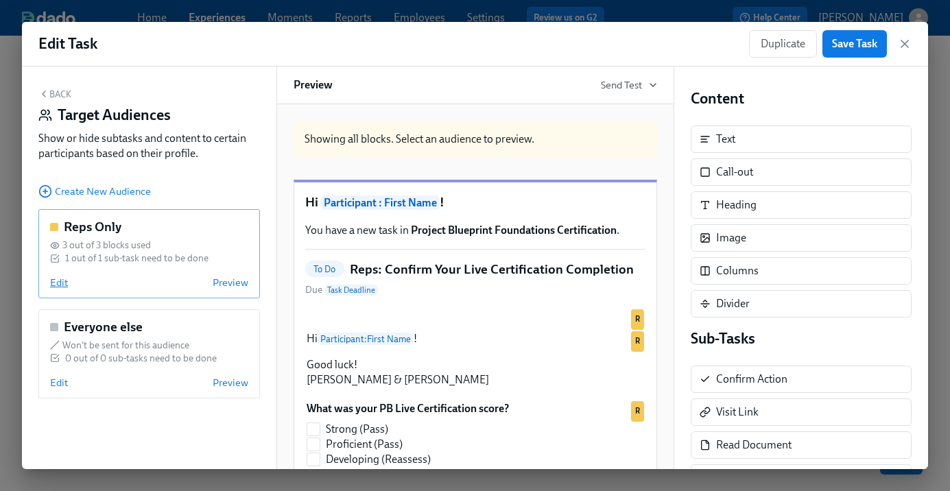
click at [54, 285] on span "Edit" at bounding box center [59, 283] width 18 height 14
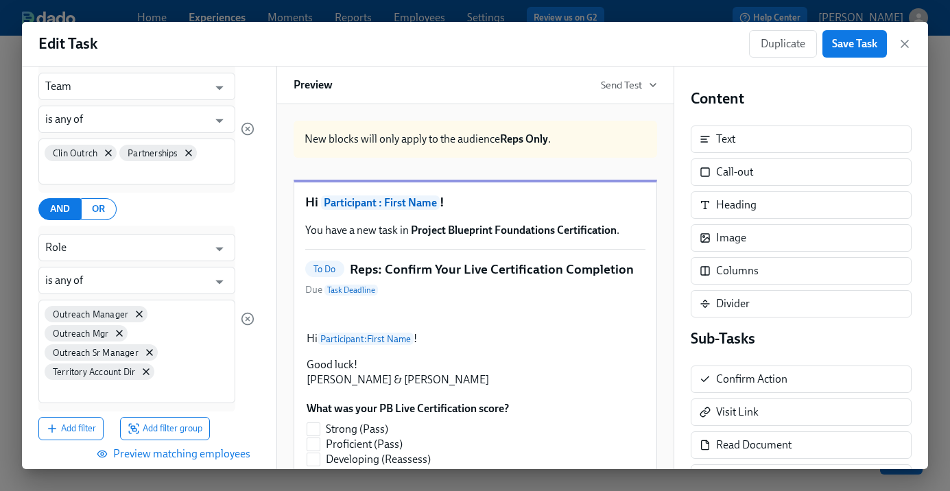
scroll to position [168, 0]
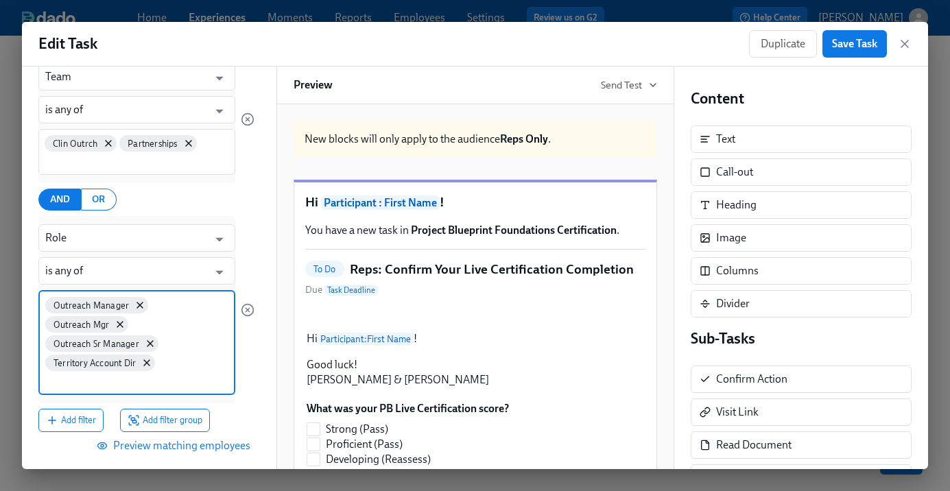
click at [126, 381] on input at bounding box center [136, 381] width 183 height 14
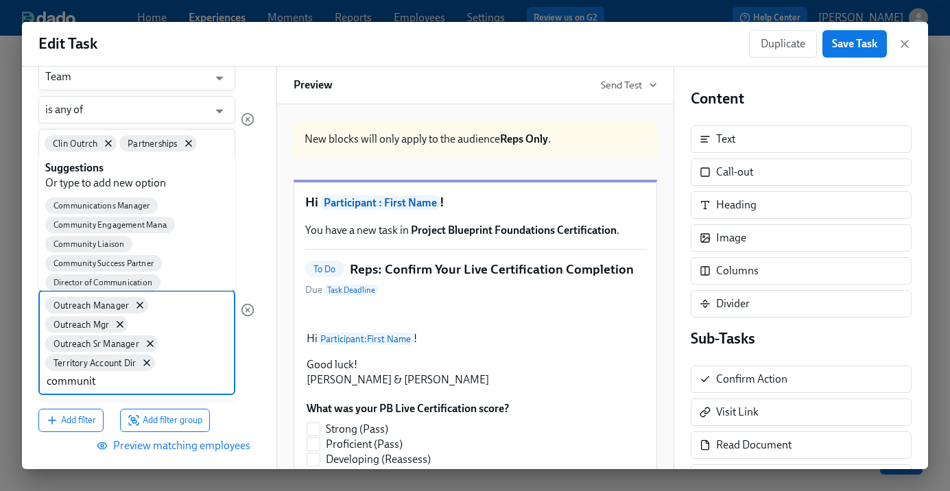
type input "community"
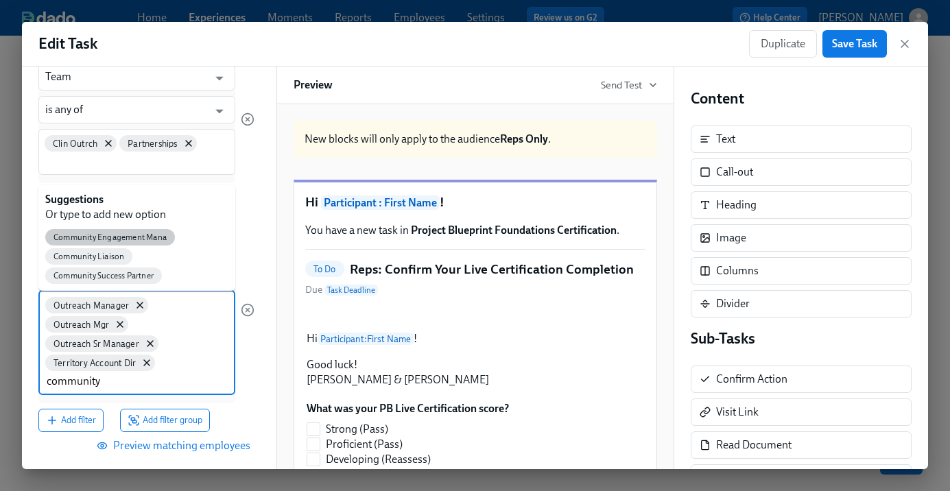
click at [135, 237] on span "Community Engagement Mana" at bounding box center [110, 238] width 130 height 10
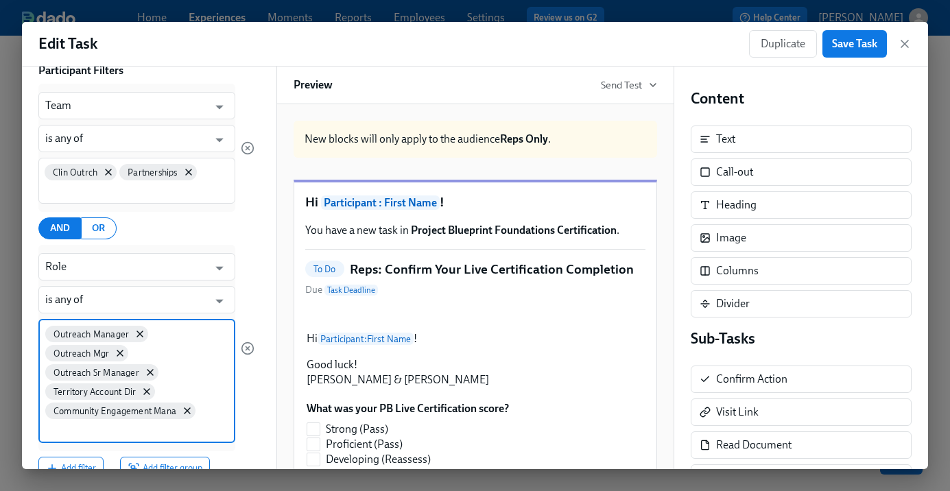
scroll to position [217, 0]
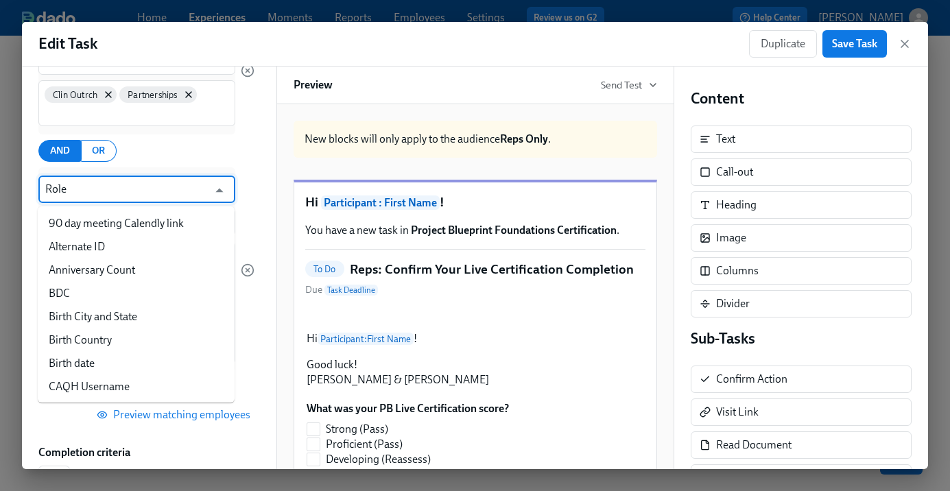
click at [126, 191] on input "Role" at bounding box center [126, 189] width 163 height 27
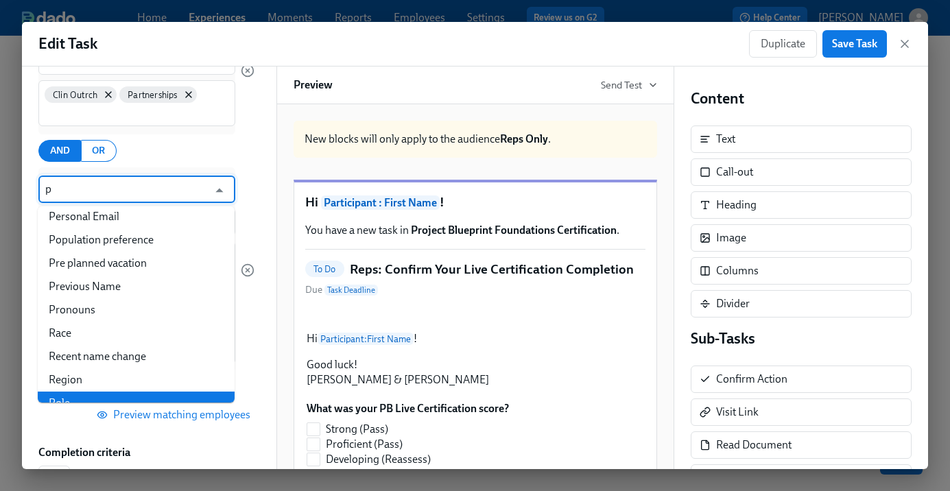
scroll to position [0, 0]
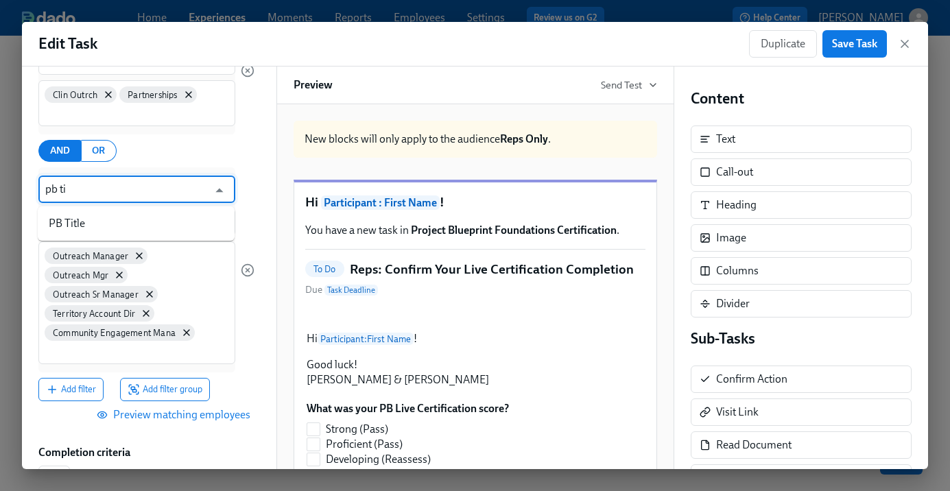
type input "pb tit"
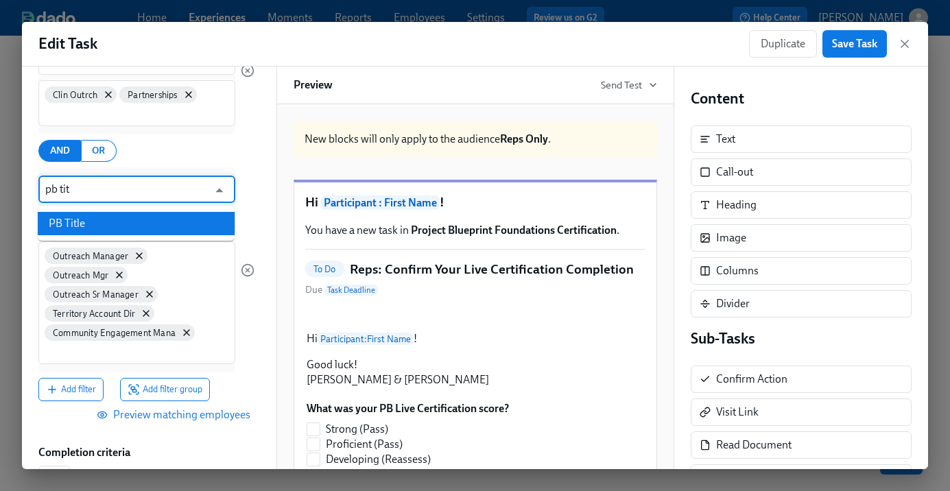
click at [119, 224] on li "PB Title" at bounding box center [136, 223] width 197 height 23
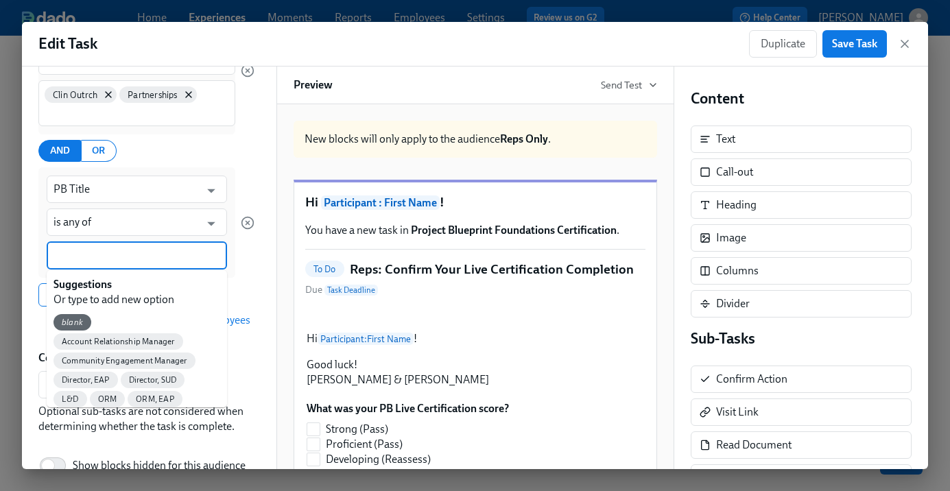
click at [110, 259] on input at bounding box center [137, 255] width 167 height 14
click at [140, 341] on span "Account Relationship Manager" at bounding box center [119, 342] width 130 height 10
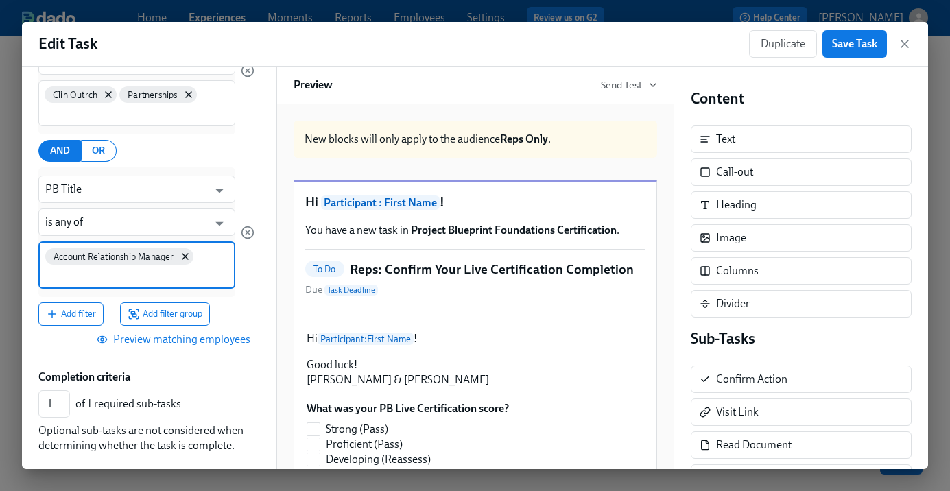
click at [106, 275] on input at bounding box center [136, 275] width 183 height 14
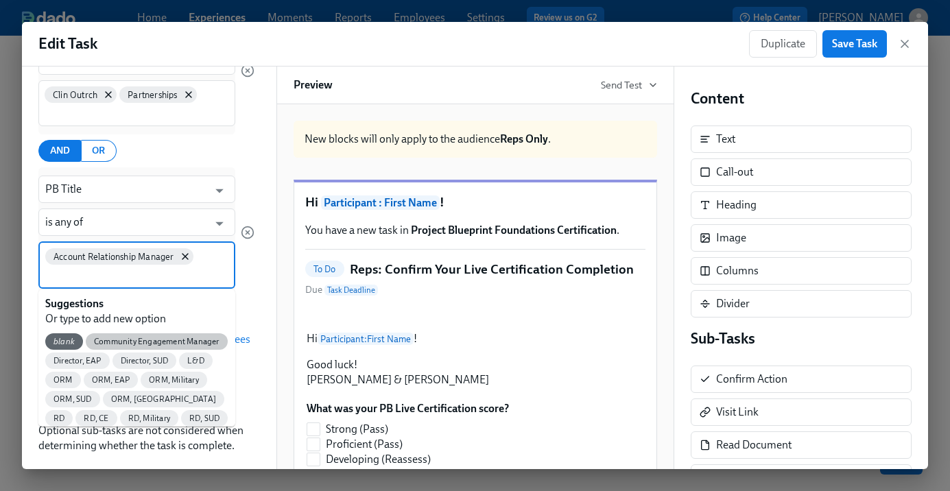
click at [136, 342] on span "Community Engagement Manager" at bounding box center [157, 342] width 142 height 10
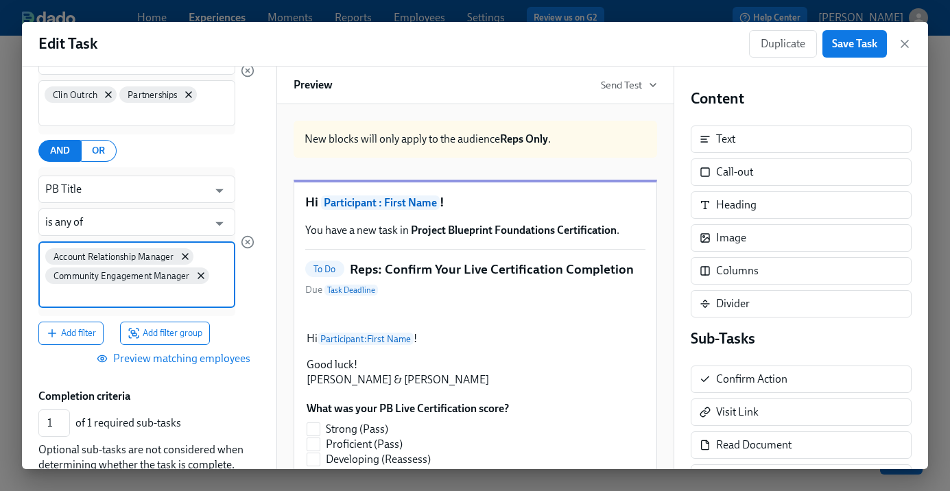
click at [108, 292] on input at bounding box center [136, 294] width 183 height 14
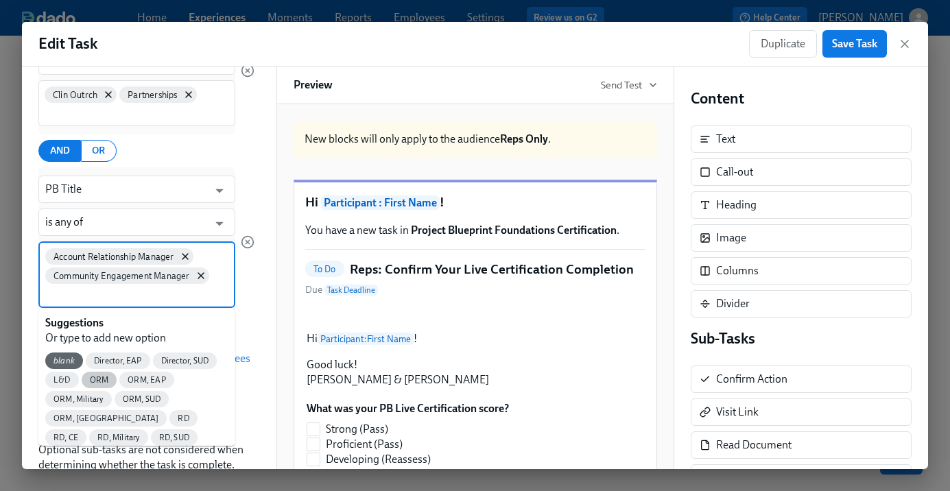
click at [106, 383] on span "ORM" at bounding box center [100, 380] width 36 height 10
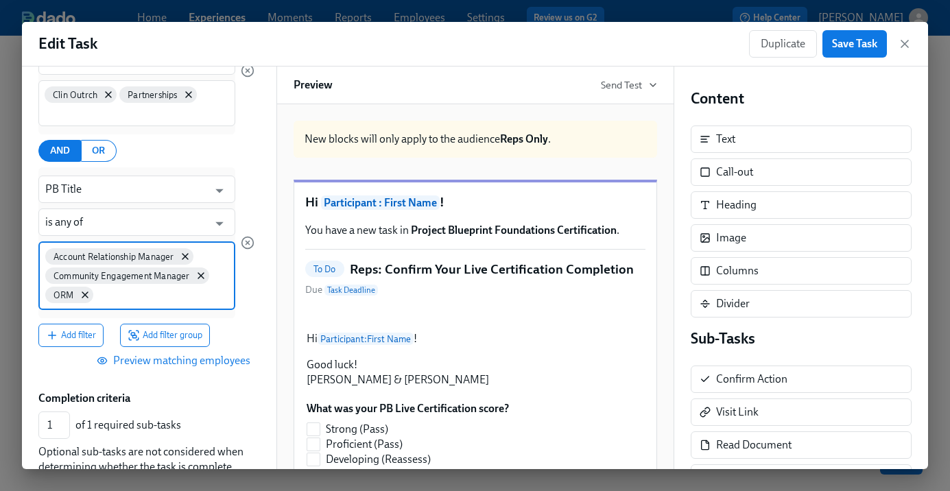
click at [108, 300] on input at bounding box center [162, 294] width 132 height 14
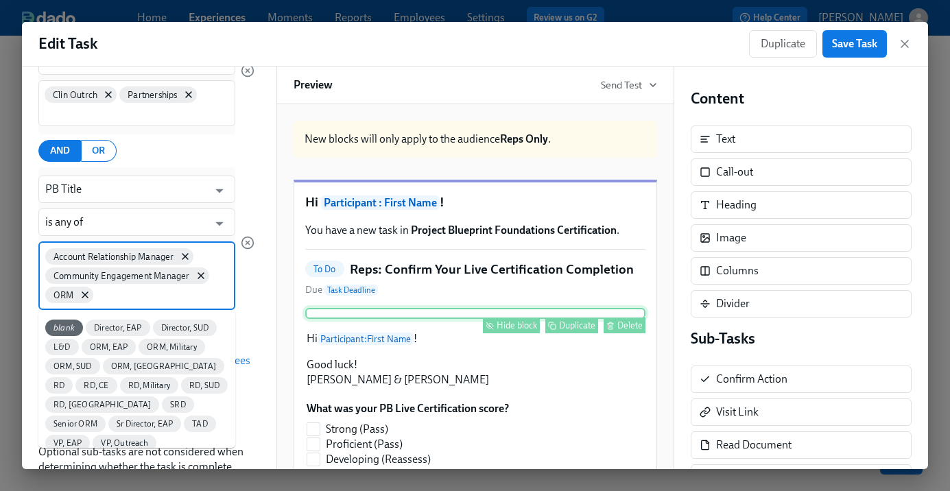
scroll to position [161, 0]
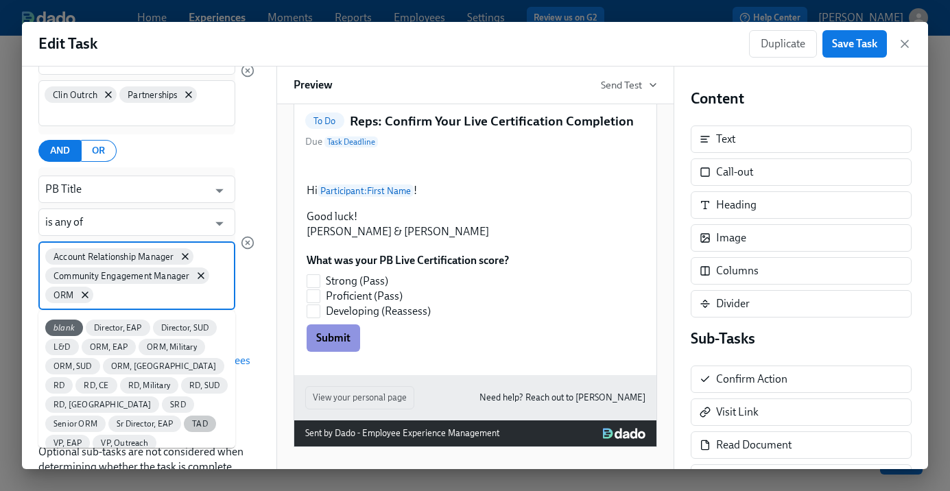
click at [184, 427] on span "TAD" at bounding box center [200, 424] width 32 height 10
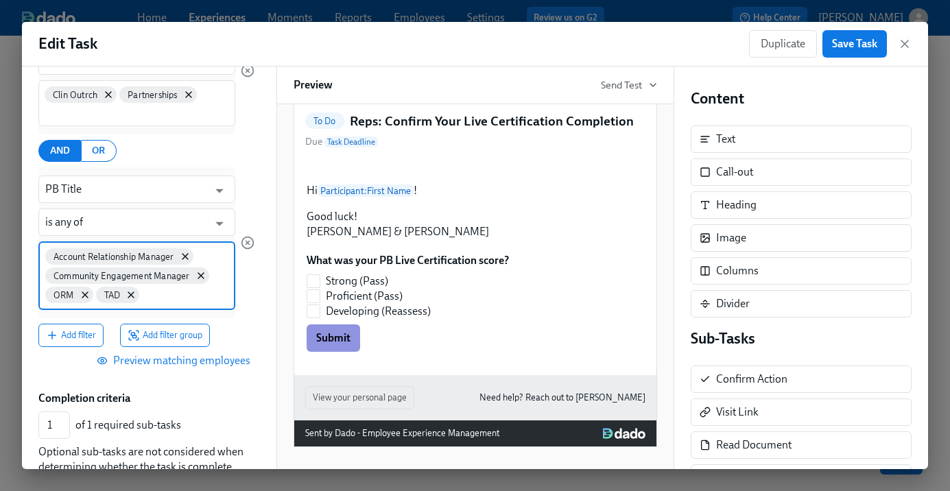
click at [154, 296] on input at bounding box center [185, 294] width 86 height 14
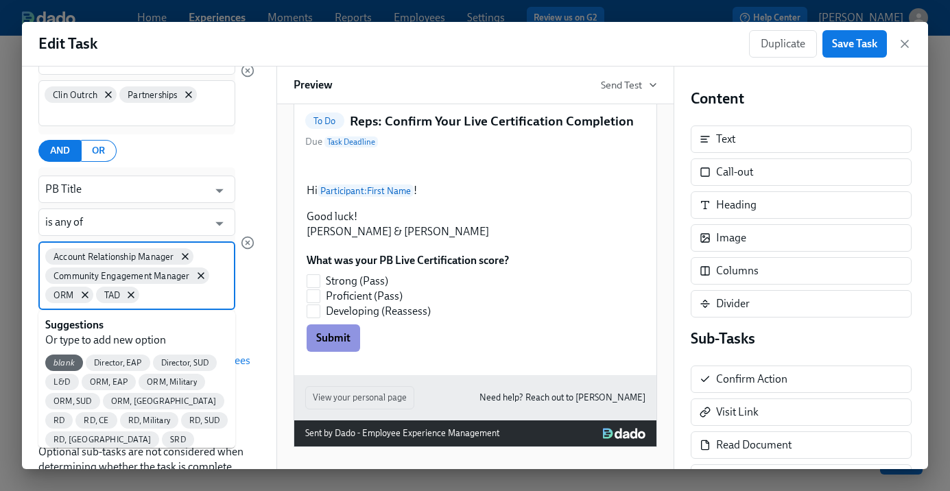
scroll to position [38, 0]
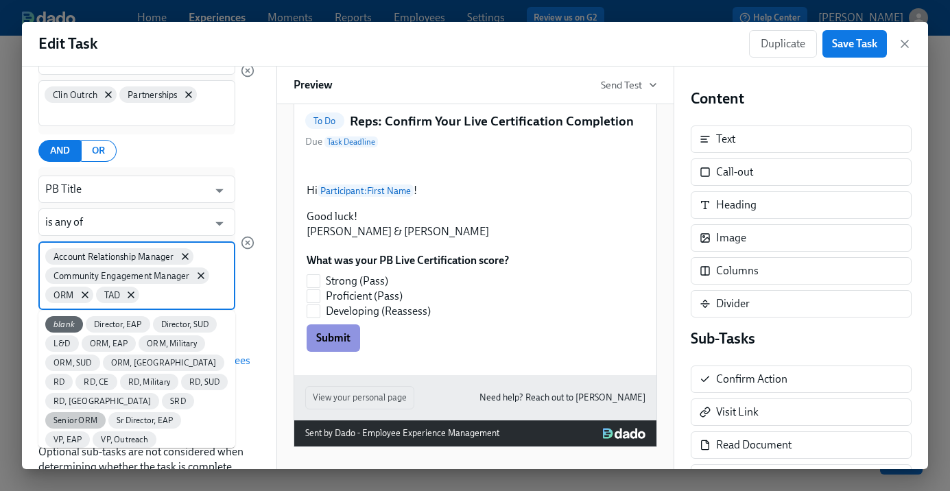
click at [106, 416] on span "Senior ORM" at bounding box center [75, 421] width 60 height 10
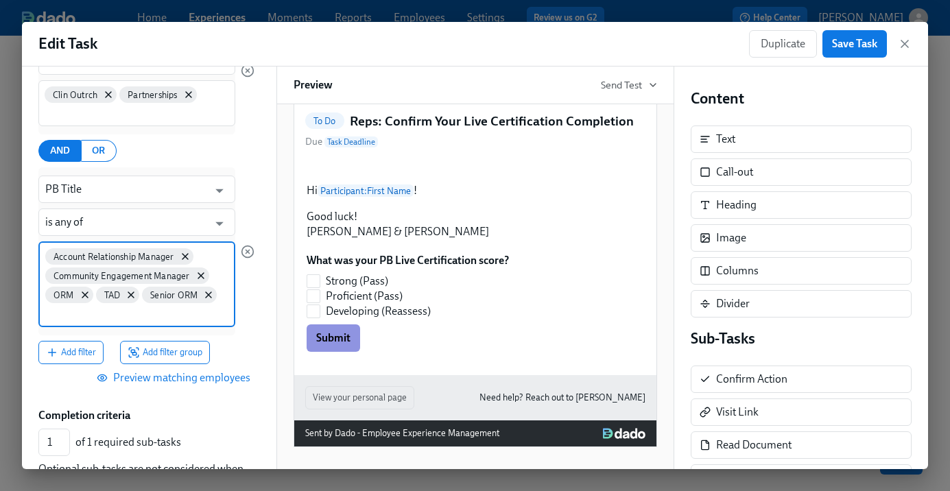
click at [193, 314] on input at bounding box center [136, 313] width 183 height 14
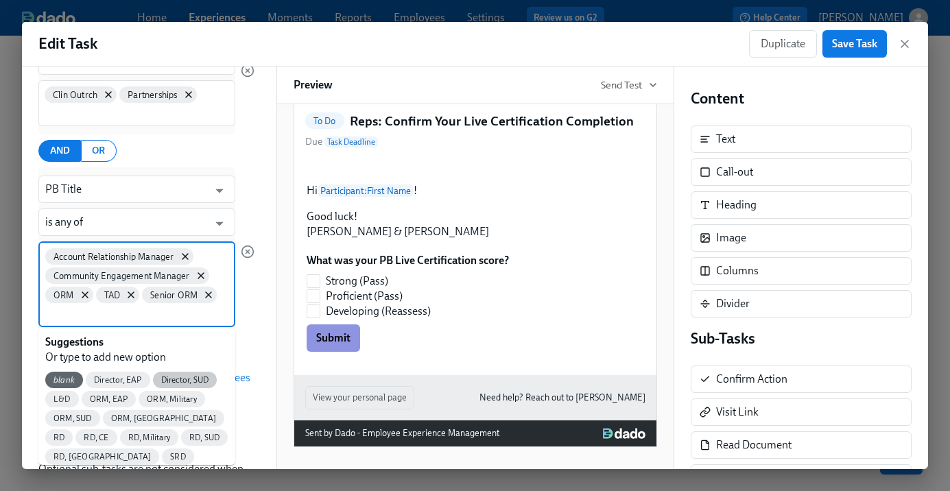
scroll to position [26, 0]
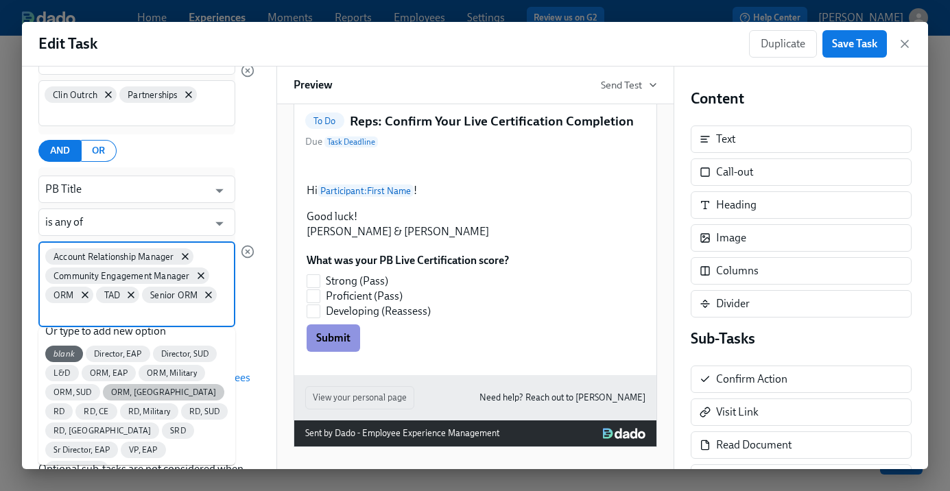
click at [140, 394] on span "ORM, [GEOGRAPHIC_DATA]" at bounding box center [163, 393] width 121 height 10
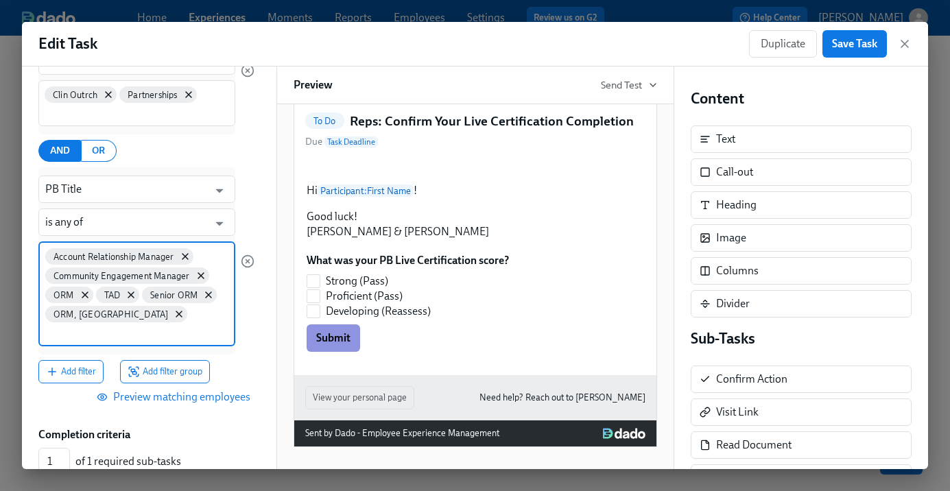
click at [130, 325] on input at bounding box center [136, 332] width 183 height 14
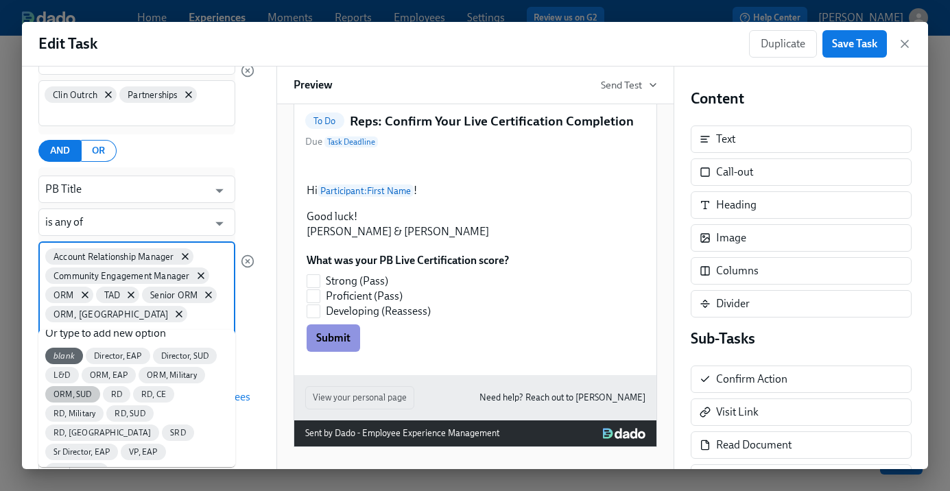
click at [81, 393] on span "ORM, SUD" at bounding box center [72, 395] width 55 height 10
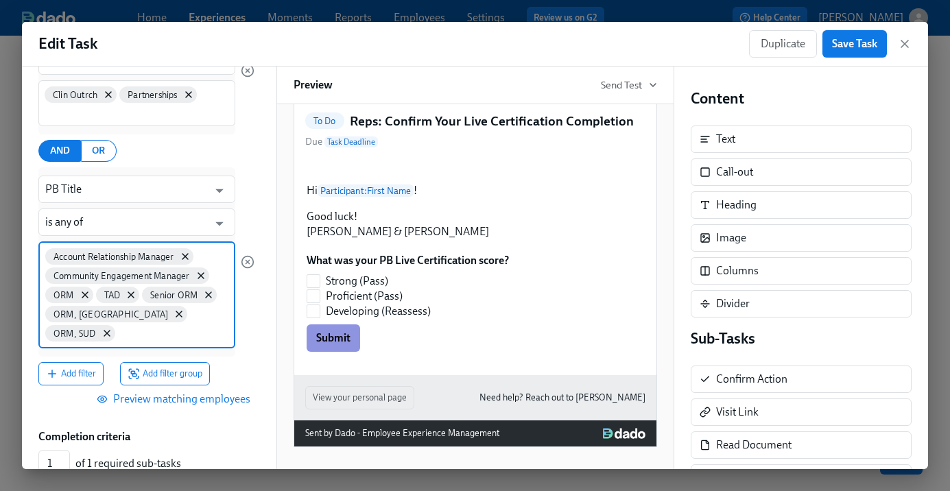
click at [147, 334] on input at bounding box center [173, 332] width 110 height 14
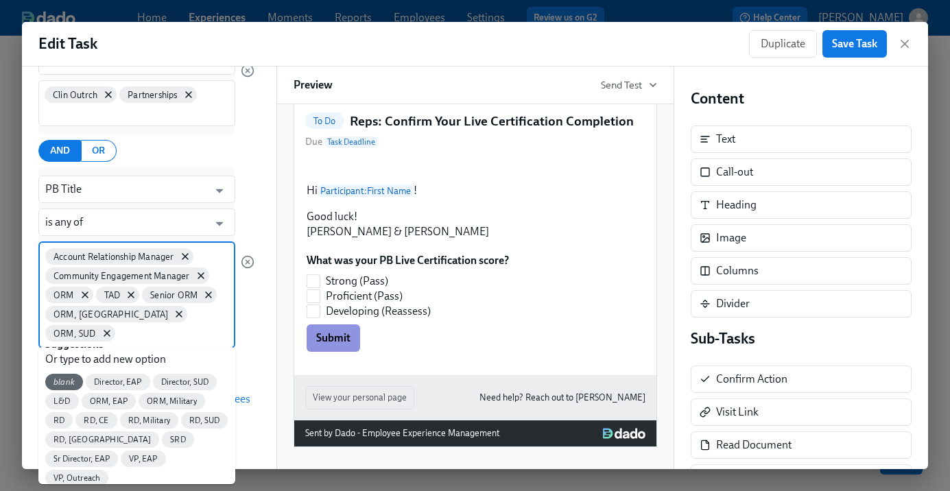
scroll to position [18, 0]
click at [189, 399] on span "ORM, Military" at bounding box center [172, 401] width 67 height 10
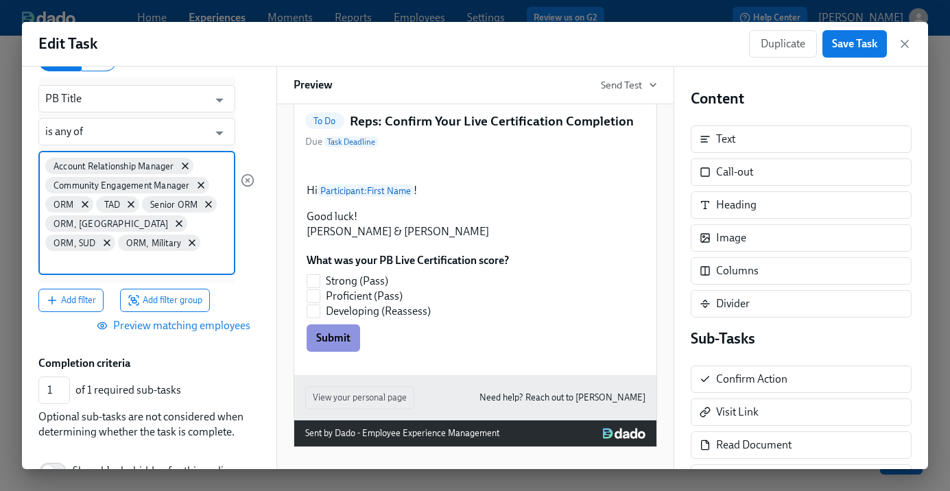
scroll to position [373, 0]
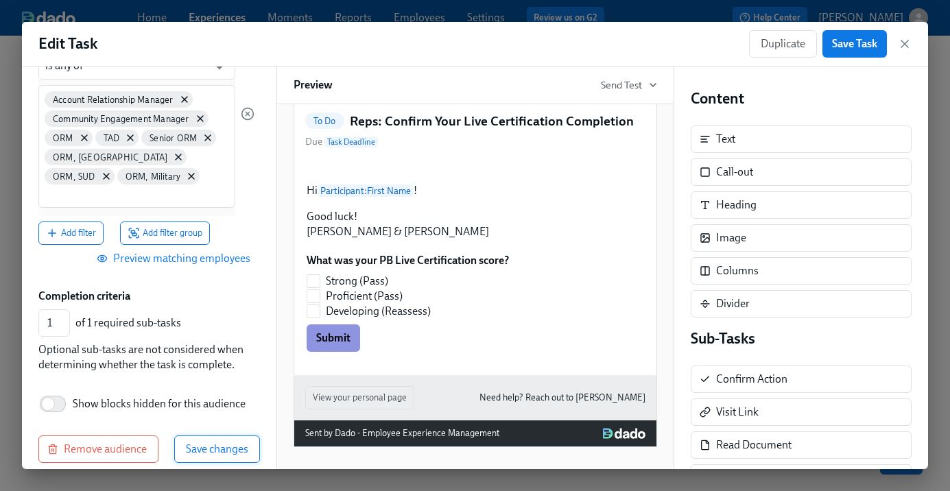
click at [200, 442] on span "Save changes" at bounding box center [217, 449] width 62 height 14
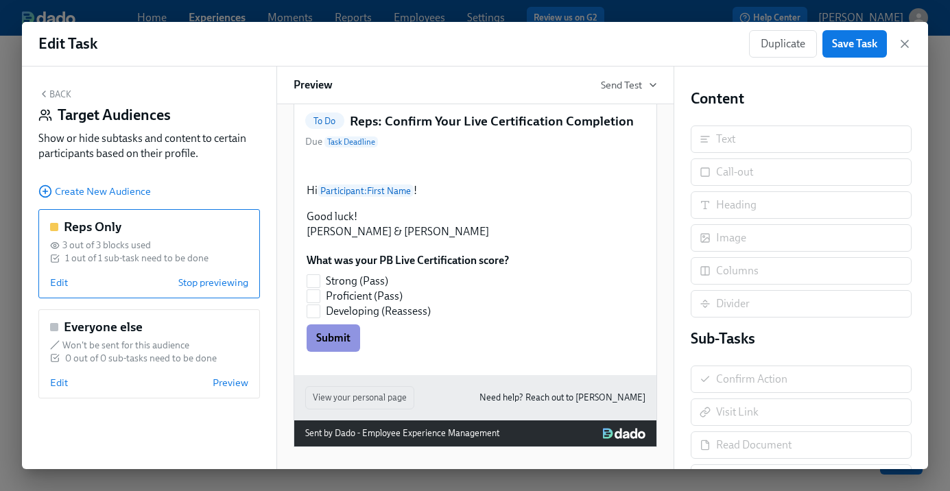
click at [431, 241] on div "Hi Participant : First Name ! Good luck! [PERSON_NAME] & [PERSON_NAME] Duplicate" at bounding box center [475, 211] width 340 height 59
click at [62, 93] on button "Back" at bounding box center [54, 93] width 33 height 11
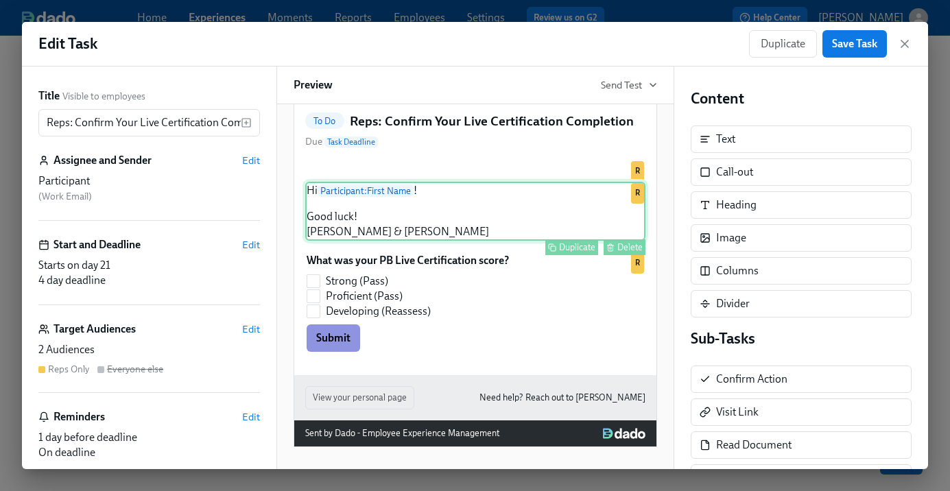
click at [436, 241] on div "Hi Participant : First Name ! Good luck! [PERSON_NAME] & [PERSON_NAME] Duplicat…" at bounding box center [475, 211] width 340 height 59
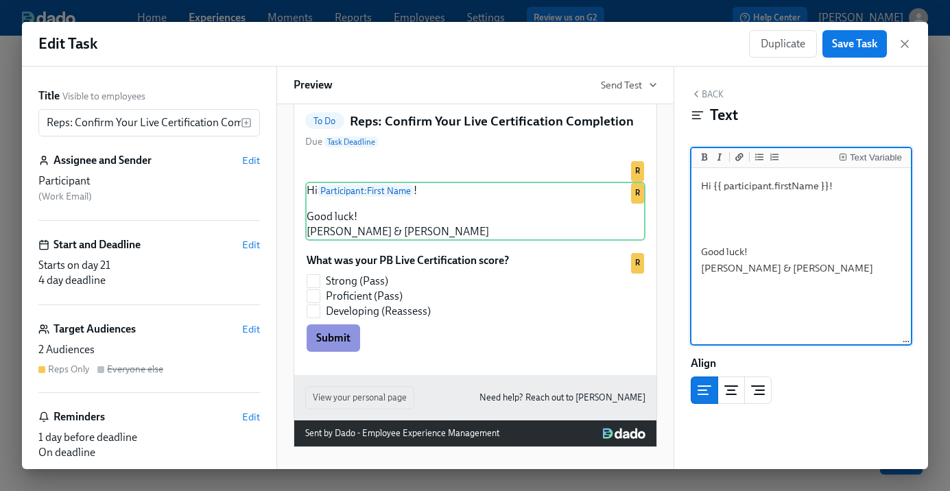
click at [793, 194] on textarea "Hi {{ participant.firstName }}! Good luck! [PERSON_NAME] & [PERSON_NAME]" at bounding box center [801, 257] width 215 height 172
click at [775, 214] on textarea "Hi {{ participant.firstName }}! Good luck! [PERSON_NAME] & [PERSON_NAME]" at bounding box center [801, 257] width 215 height 172
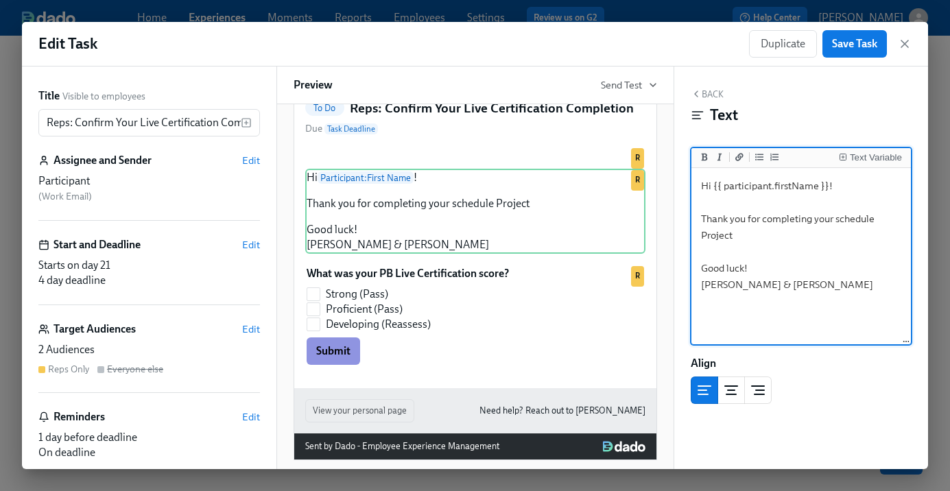
click at [875, 220] on textarea "Hi {{ participant.firstName }}! Thank you for completing your schedule Project …" at bounding box center [801, 257] width 215 height 172
click at [768, 239] on textarea "Hi {{ participant.firstName }}! Thank you for completing your scheduled Project…" at bounding box center [801, 257] width 215 height 172
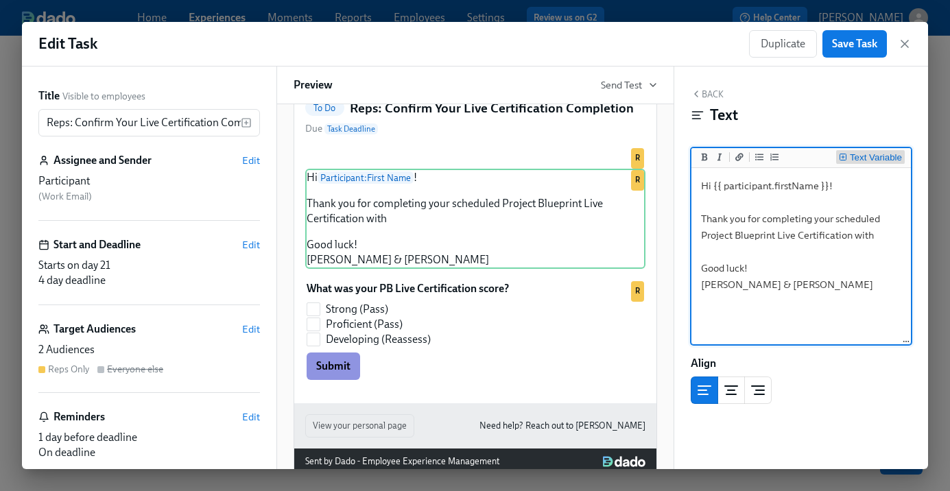
click at [876, 157] on div "Text Variable" at bounding box center [876, 158] width 52 height 10
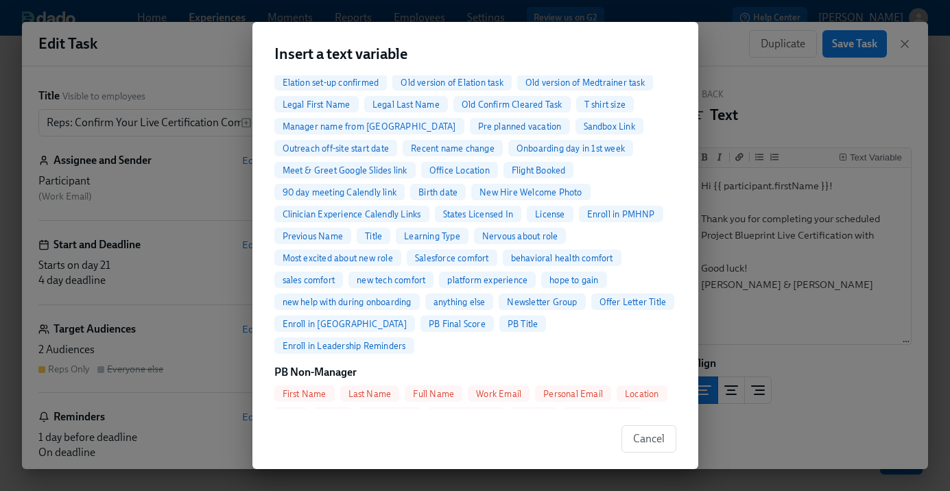
scroll to position [608, 0]
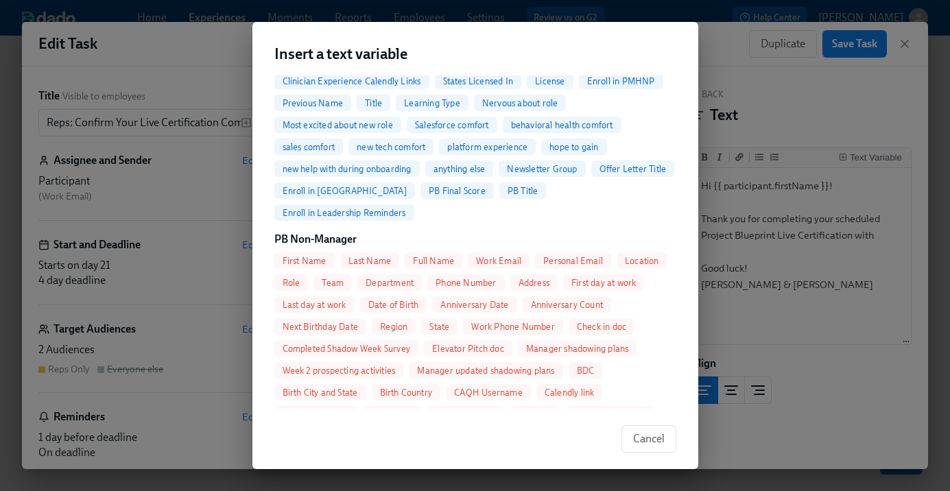
click at [415, 256] on span "Full Name" at bounding box center [434, 261] width 58 height 10
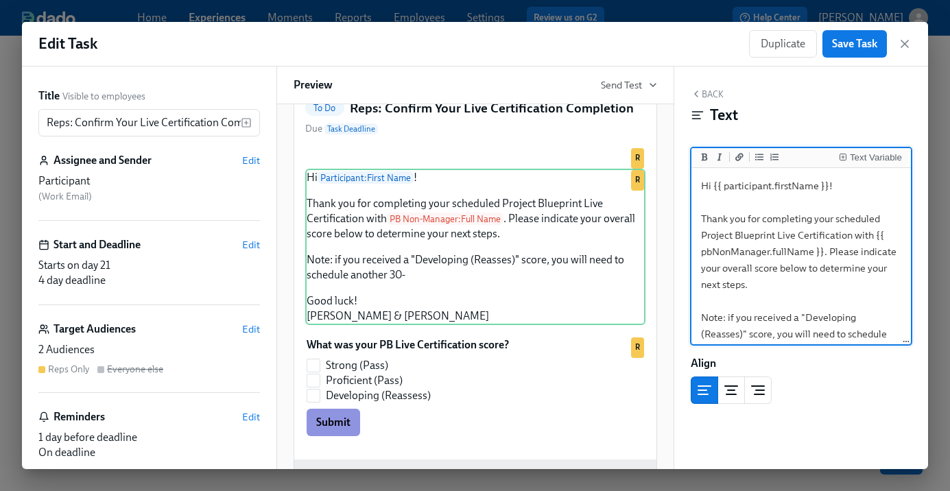
scroll to position [14, 0]
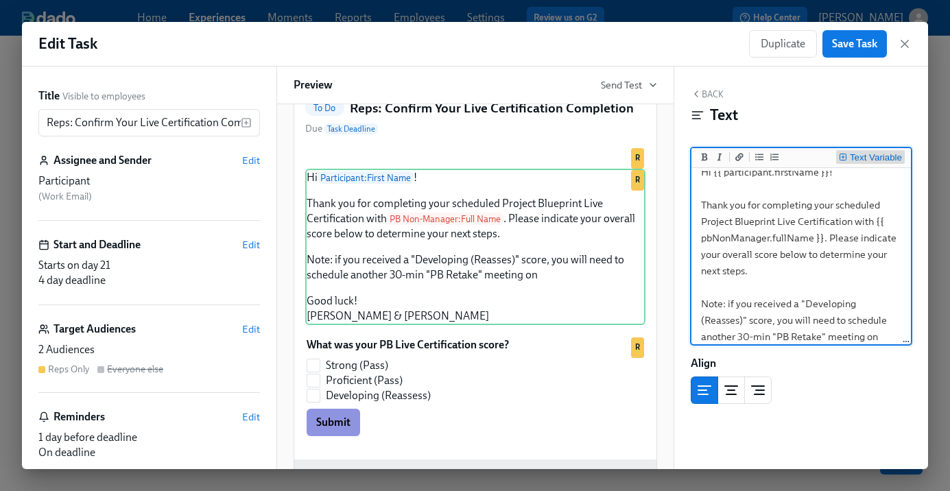
click at [864, 158] on div "Text Variable" at bounding box center [876, 158] width 52 height 10
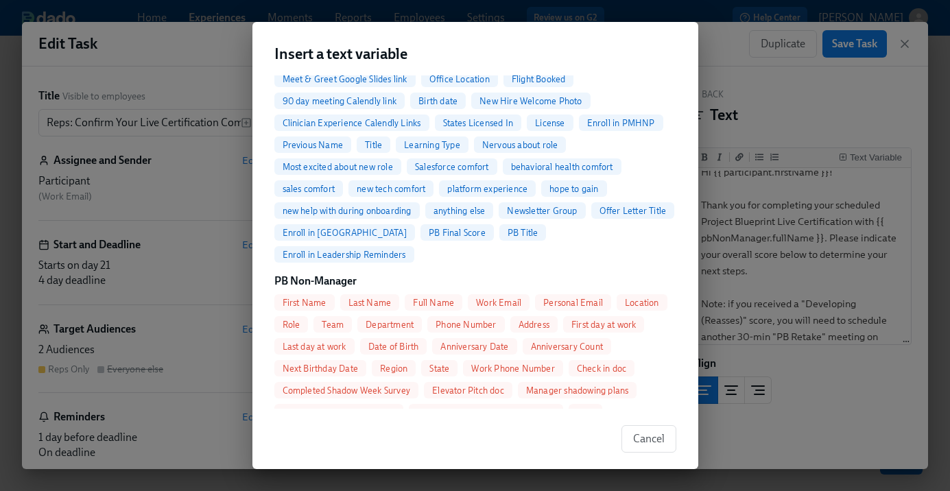
scroll to position [722, 0]
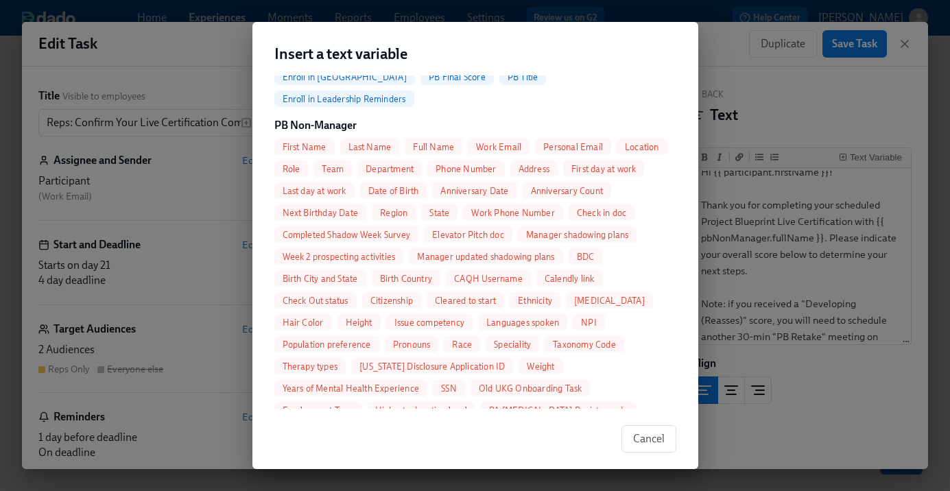
click at [300, 142] on span "First Name" at bounding box center [304, 147] width 60 height 10
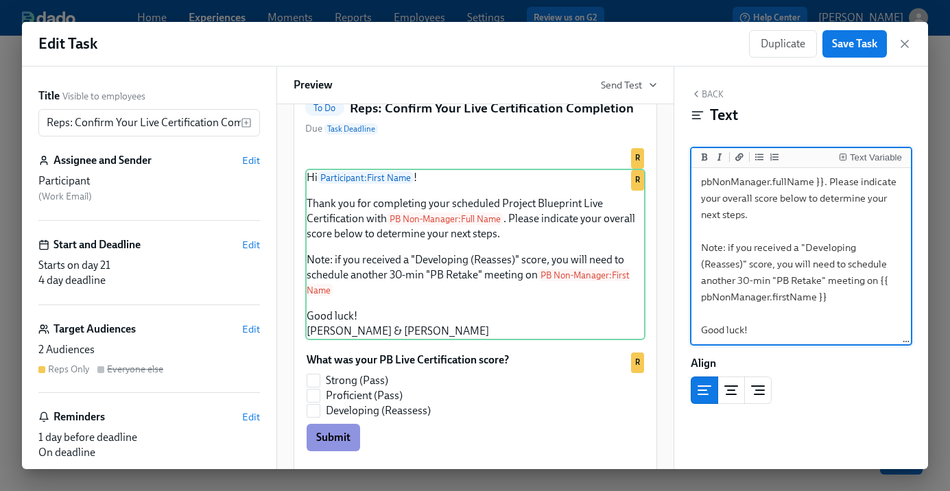
scroll to position [81, 0]
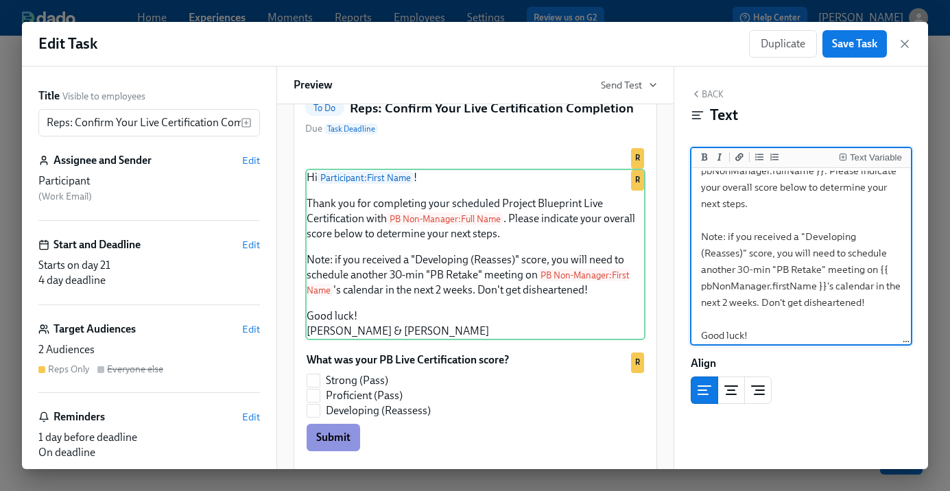
click at [729, 255] on textarea "Hi {{ participant.firstName }}! Thank you for completing your scheduled Project…" at bounding box center [801, 228] width 215 height 277
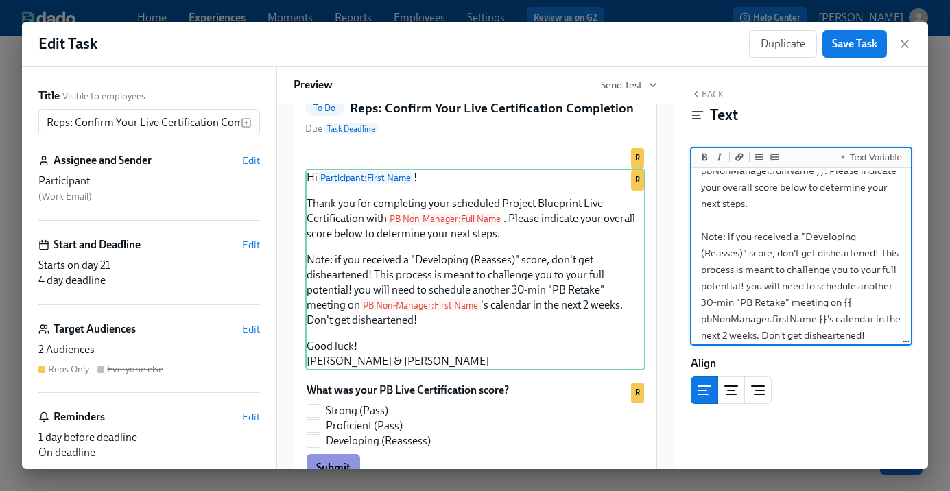
click at [838, 250] on textarea "Hi {{ participant.firstName }}! Thank you for completing your scheduled Project…" at bounding box center [801, 245] width 215 height 310
click at [900, 270] on textarea "Hi {{ participant.firstName }}! Thank you for completing your scheduled Project…" at bounding box center [801, 245] width 215 height 310
click at [706, 289] on textarea "Hi {{ participant.firstName }}! Thank you for completing your scheduled Project…" at bounding box center [801, 245] width 215 height 310
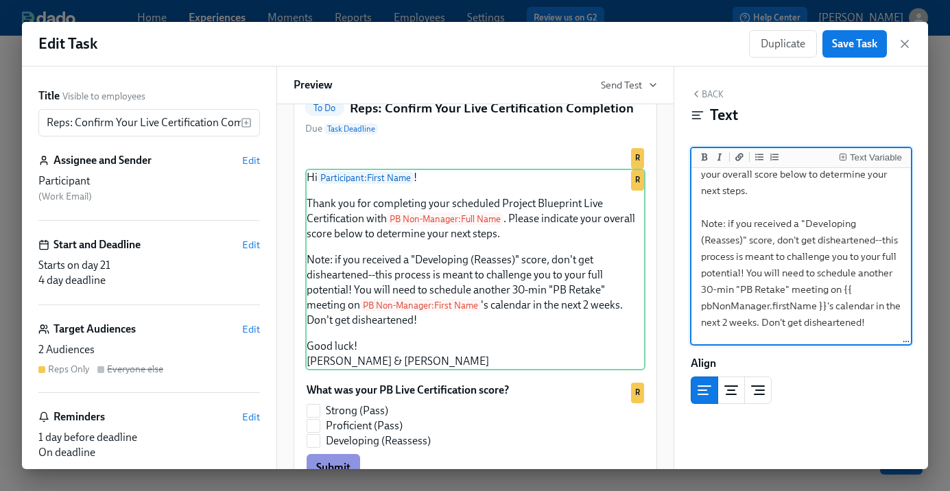
click at [699, 272] on textarea "Hi {{ participant.firstName }}! Thank you for completing your scheduled Project…" at bounding box center [801, 232] width 215 height 310
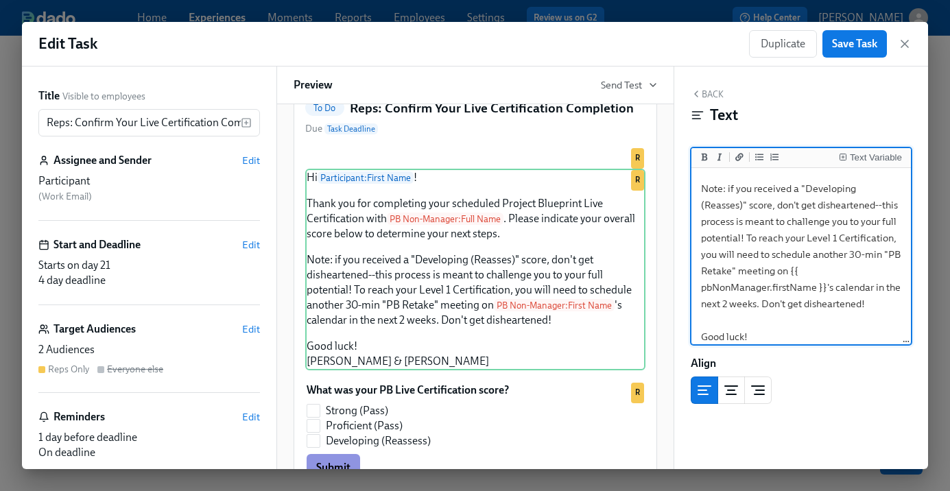
scroll to position [139, 0]
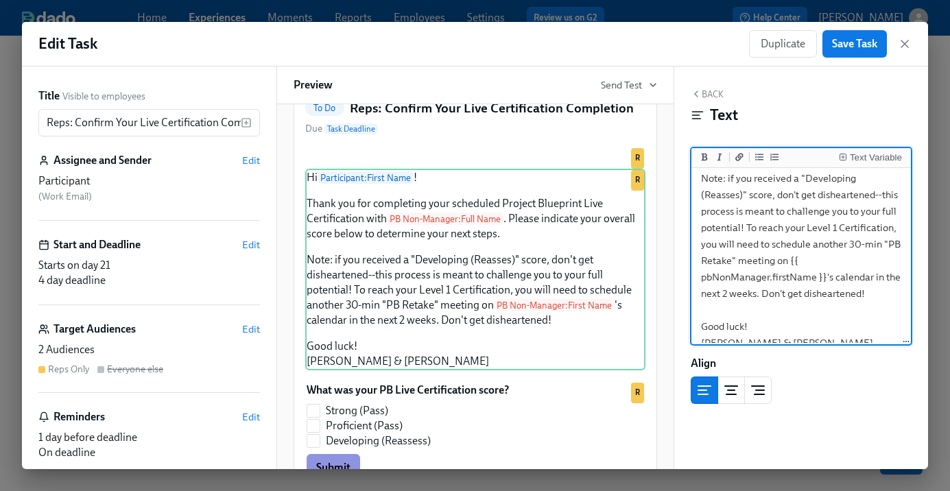
drag, startPoint x: 770, startPoint y: 295, endPoint x: 831, endPoint y: 275, distance: 64.2
click at [831, 275] on textarea "Hi {{ participant.firstName }}! Thank you for completing your scheduled Project…" at bounding box center [801, 195] width 215 height 327
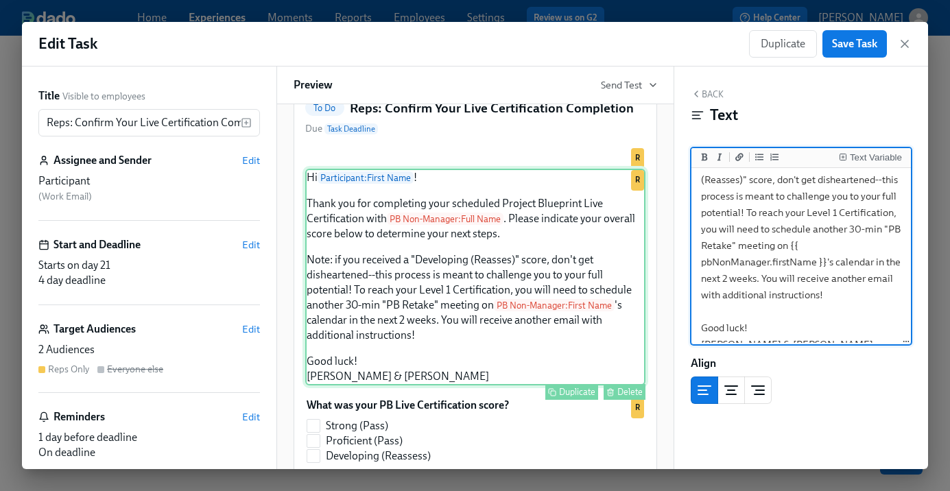
scroll to position [166, 0]
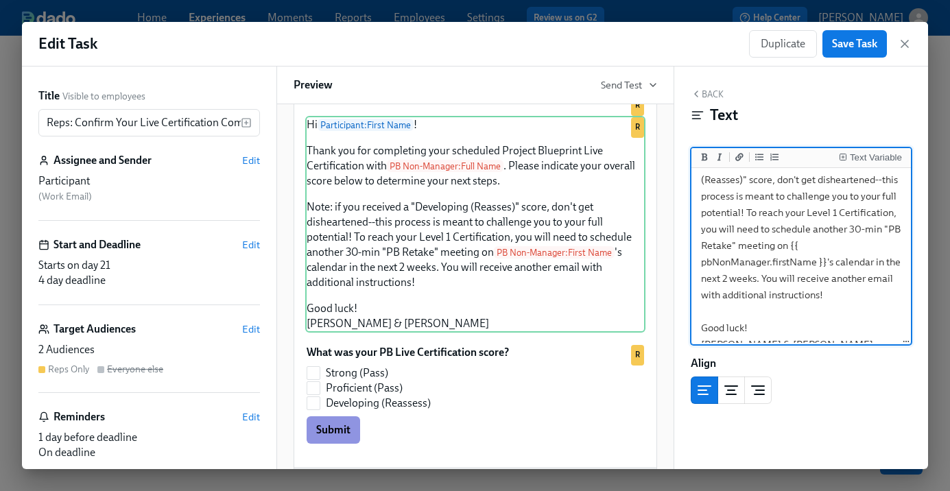
drag, startPoint x: 743, startPoint y: 314, endPoint x: 683, endPoint y: 315, distance: 60.4
click at [683, 315] on div "Back Text Text Variable Hi {{ participant.firstName }}! Thank you for completin…" at bounding box center [801, 268] width 255 height 403
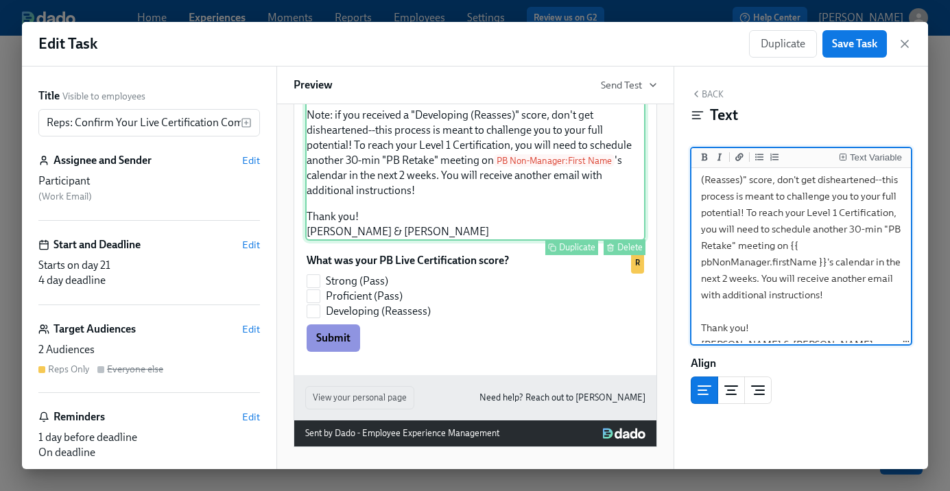
scroll to position [279, 0]
type textarea "Hi {{ participant.firstName }}! Thank you for completing your scheduled Project…"
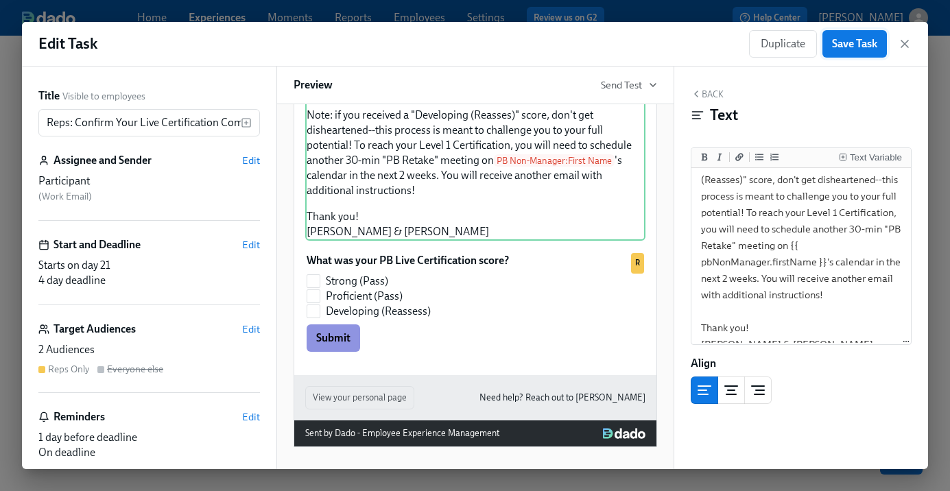
click at [846, 44] on span "Save Task" at bounding box center [854, 44] width 45 height 14
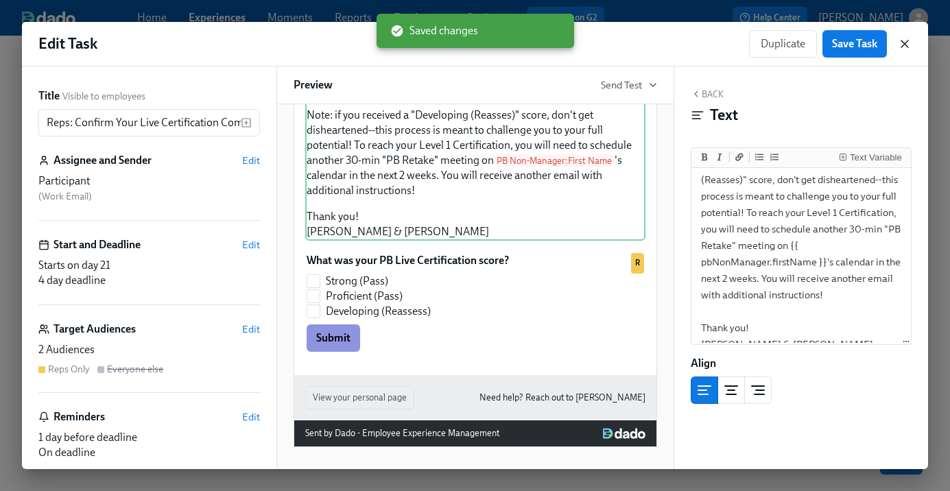
click at [904, 42] on icon "button" at bounding box center [905, 44] width 14 height 14
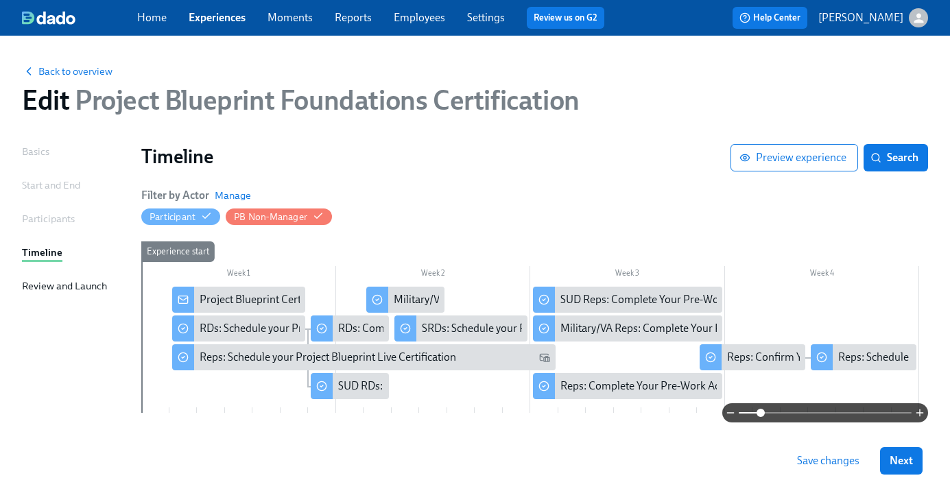
click at [808, 462] on span "Save changes" at bounding box center [828, 461] width 62 height 14
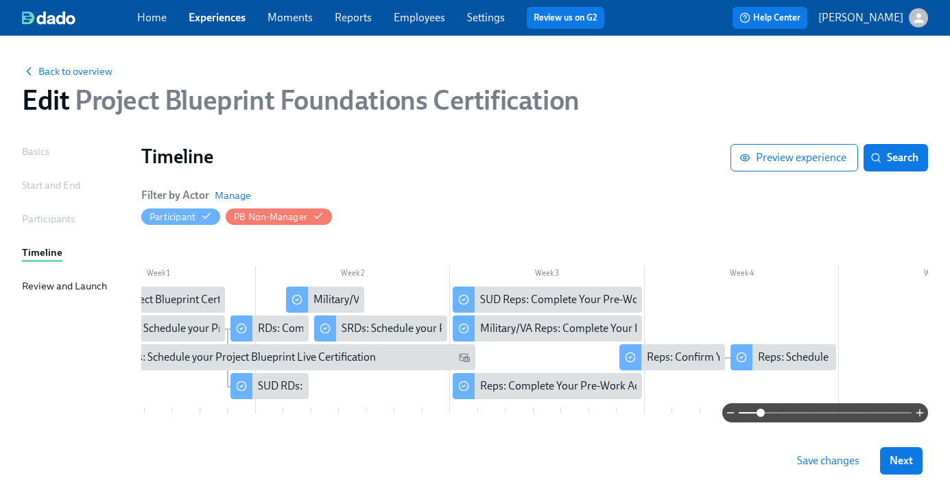
scroll to position [0, 81]
click at [785, 362] on div "Reps: Schedule Your Live Certification Reassessment" at bounding box center [879, 357] width 245 height 15
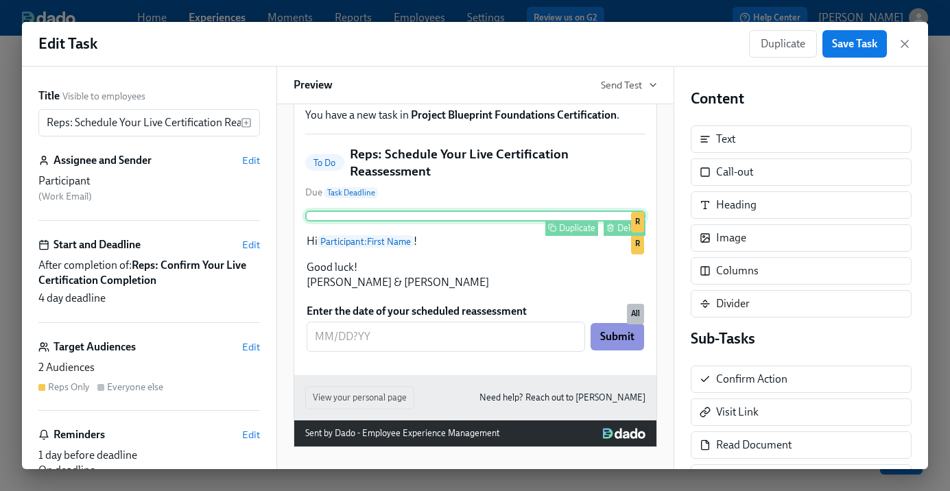
scroll to position [101, 0]
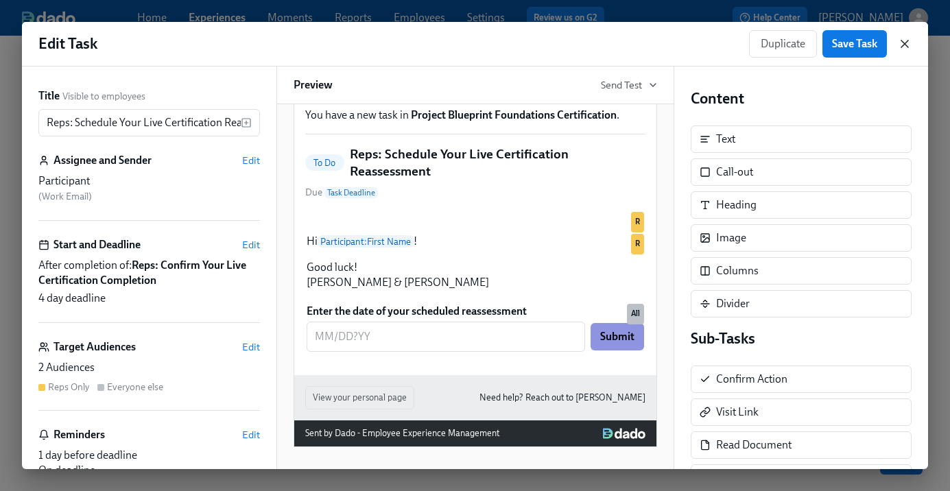
drag, startPoint x: 909, startPoint y: 40, endPoint x: 588, endPoint y: 409, distance: 488.6
click at [909, 40] on icon "button" at bounding box center [905, 44] width 14 height 14
